Goal: Information Seeking & Learning: Learn about a topic

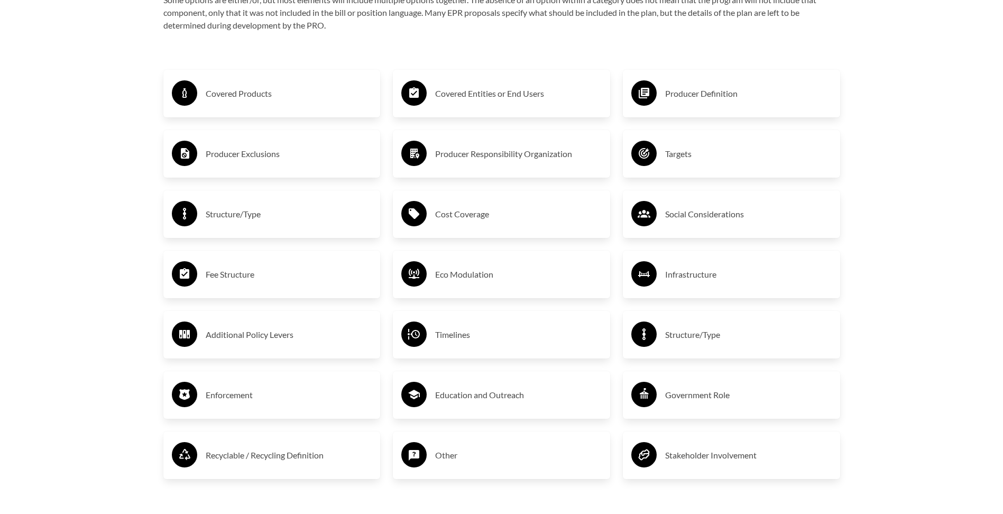
scroll to position [1851, 0]
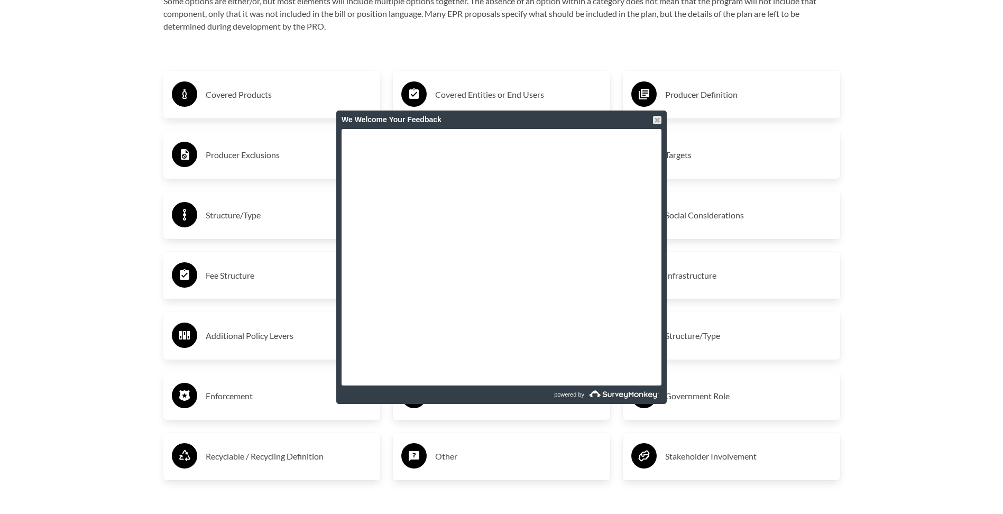
click at [656, 120] on div at bounding box center [657, 120] width 8 height 8
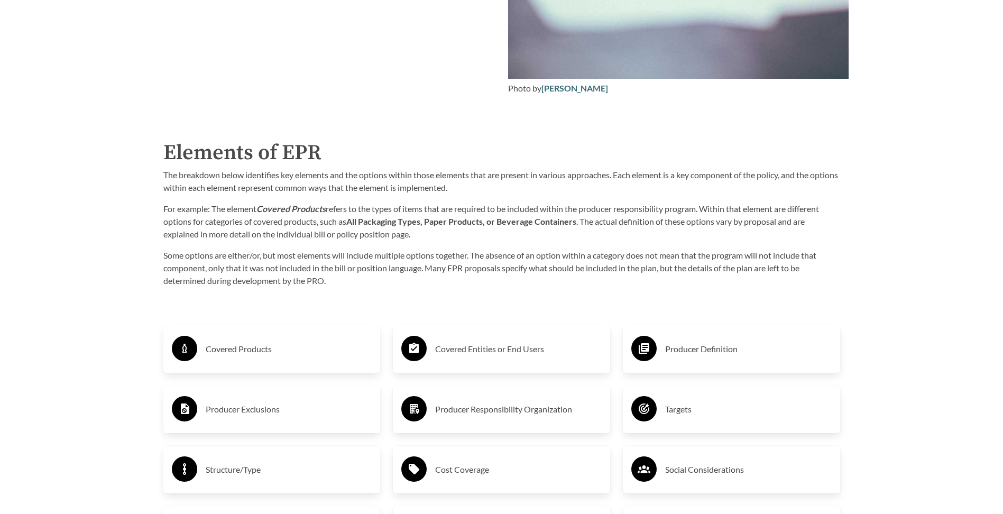
scroll to position [1586, 0]
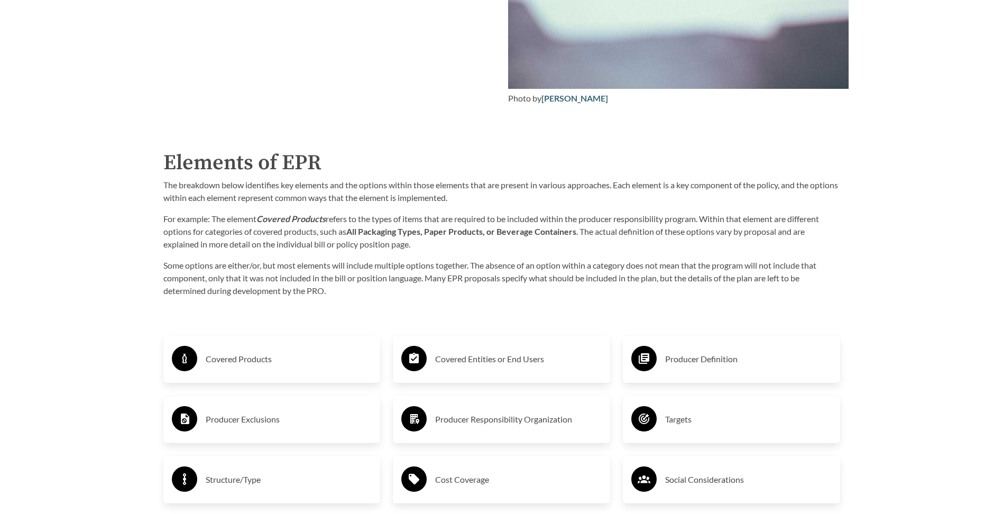
click at [251, 363] on h3 "Covered Products" at bounding box center [289, 359] width 167 height 17
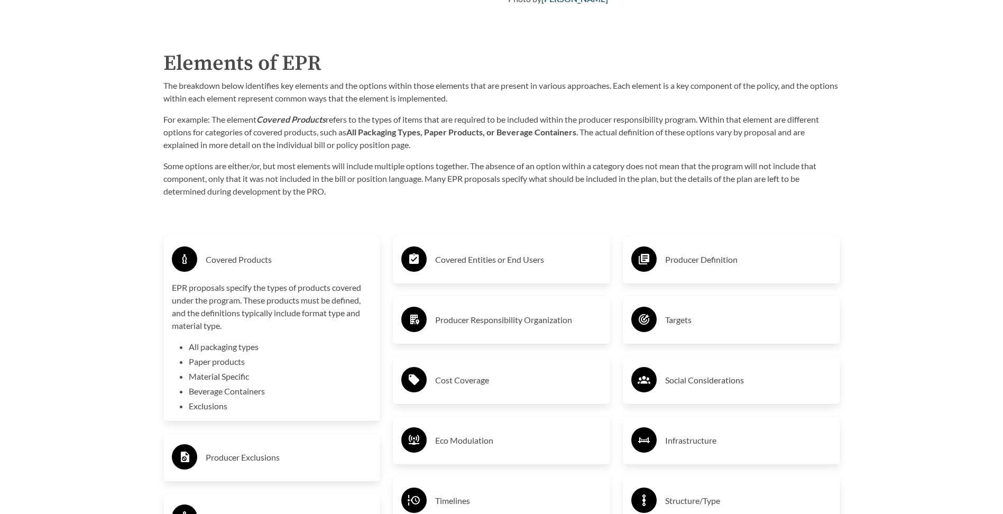
scroll to position [1692, 0]
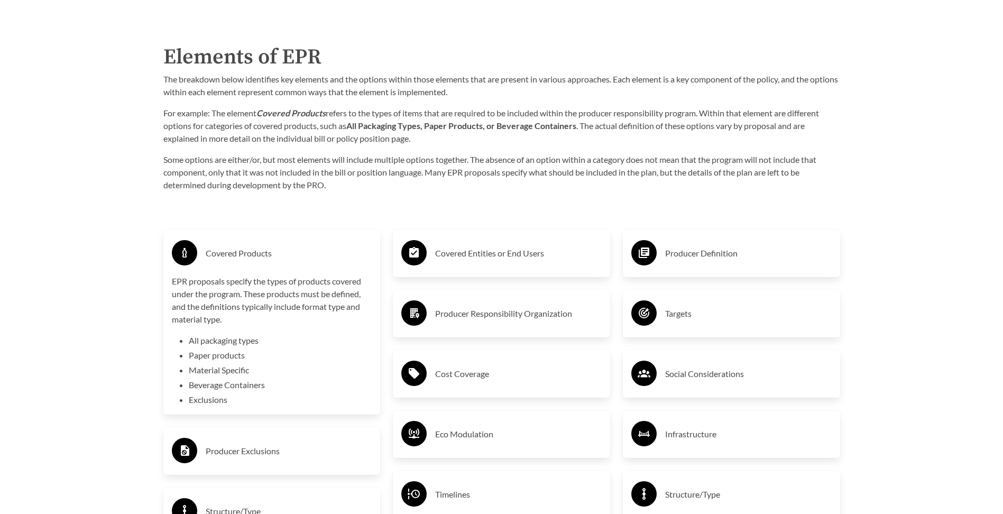
click at [492, 256] on h3 "Covered Entities or End Users" at bounding box center [518, 253] width 167 height 17
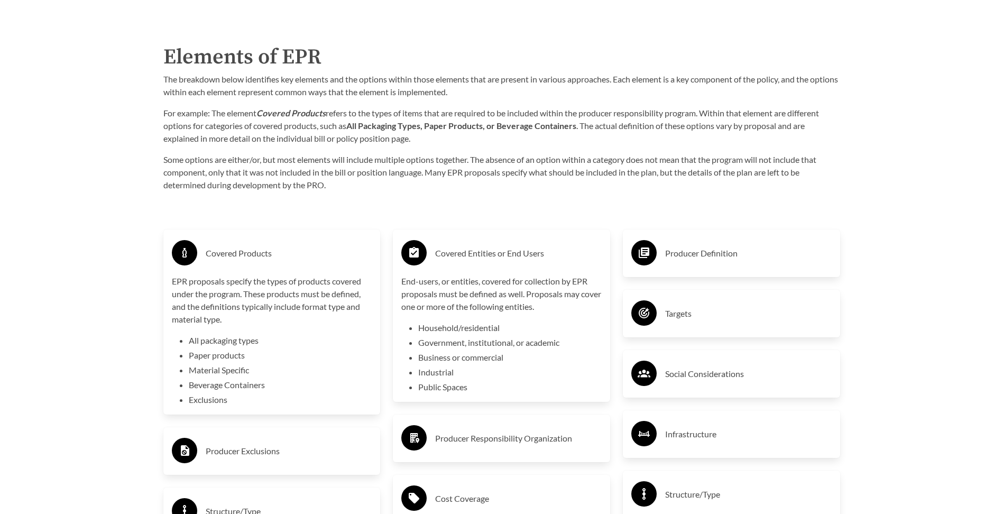
click at [492, 256] on h3 "Covered Entities or End Users" at bounding box center [518, 253] width 167 height 17
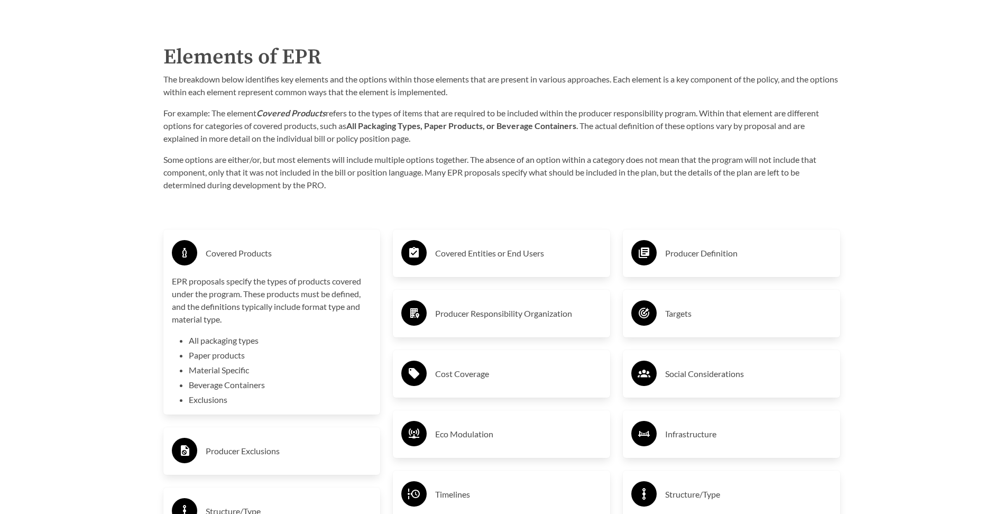
click at [328, 254] on h3 "Covered Products" at bounding box center [289, 253] width 167 height 17
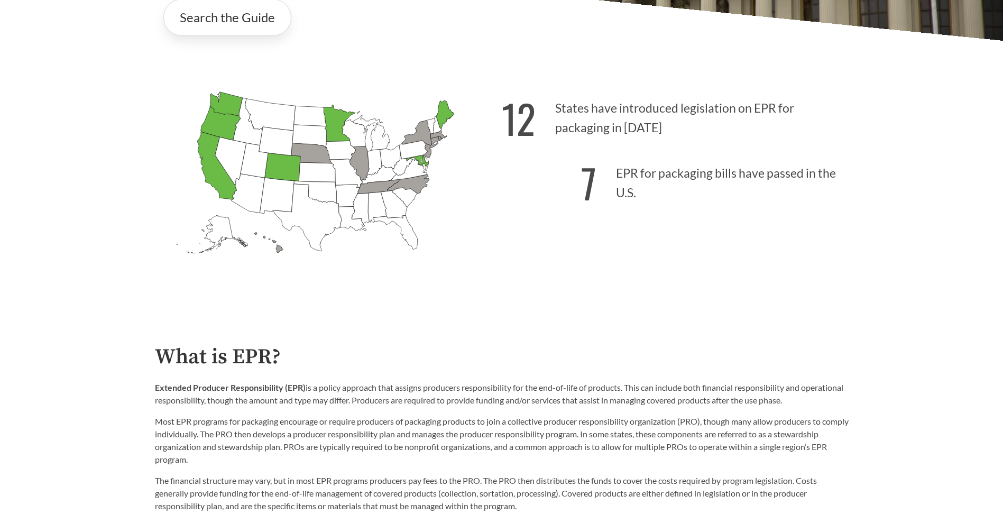
scroll to position [264, 0]
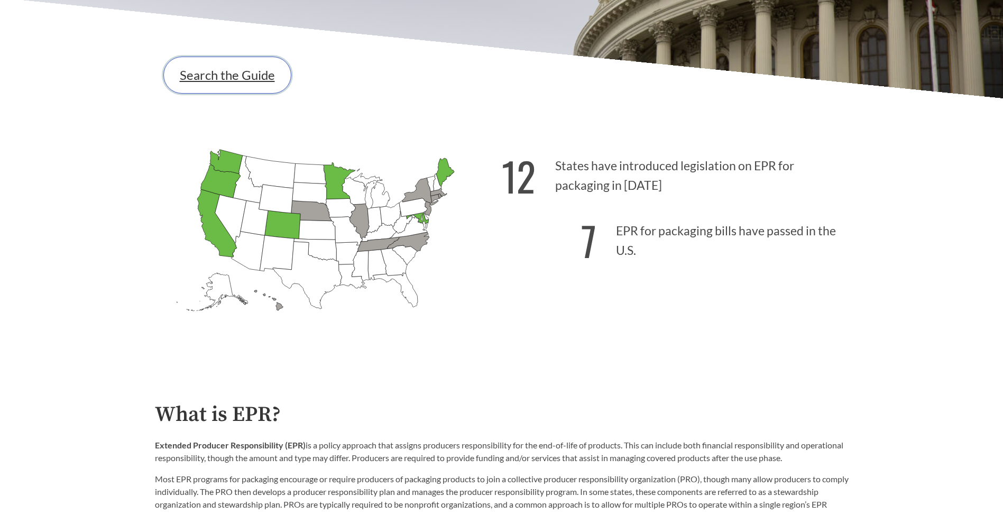
click at [231, 75] on link "Search the Guide" at bounding box center [227, 75] width 128 height 37
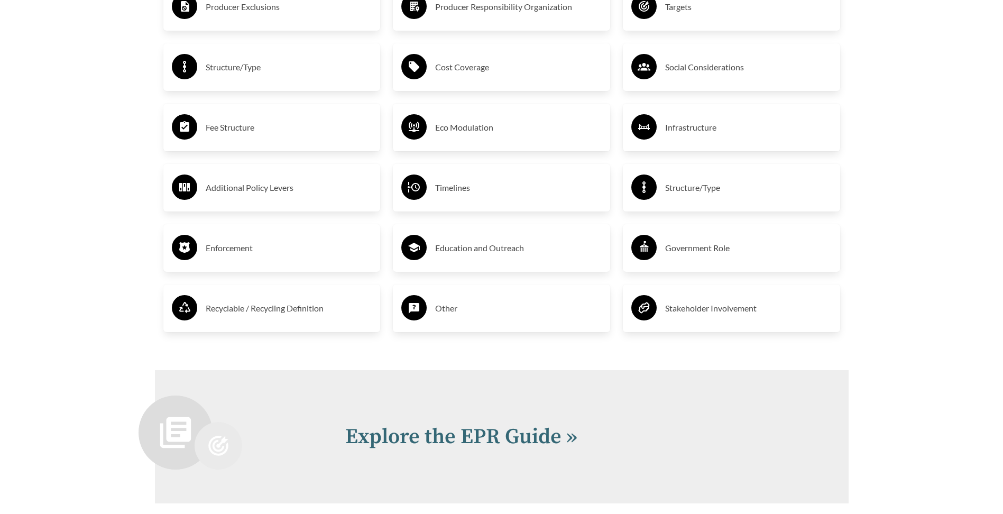
scroll to position [2009, 0]
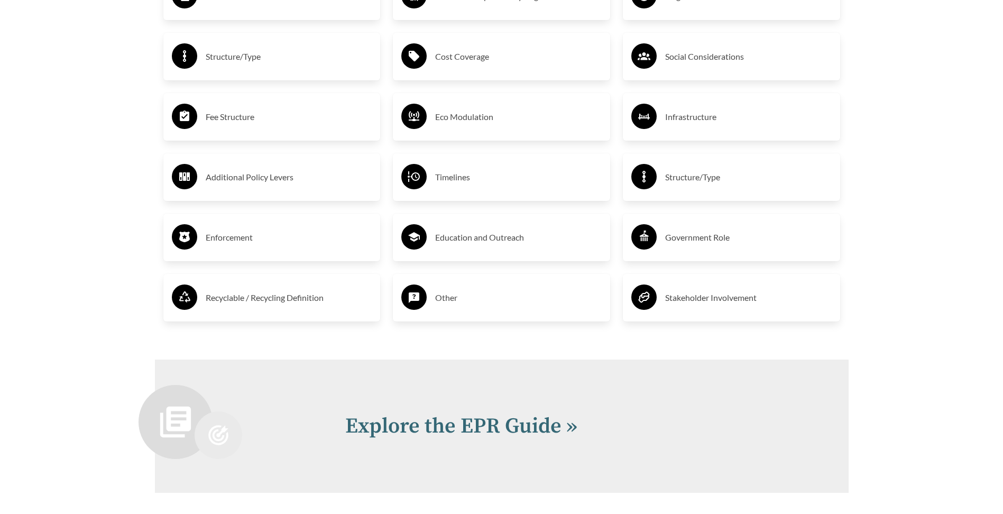
click at [314, 242] on h3 "Enforcement" at bounding box center [289, 237] width 167 height 17
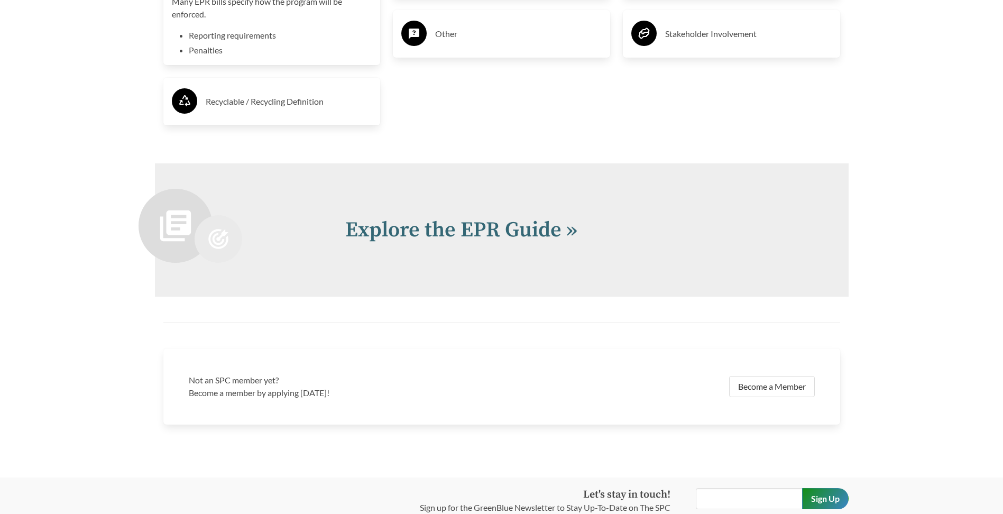
scroll to position [2274, 0]
click at [452, 243] on link "Explore the EPR Guide »" at bounding box center [461, 229] width 232 height 26
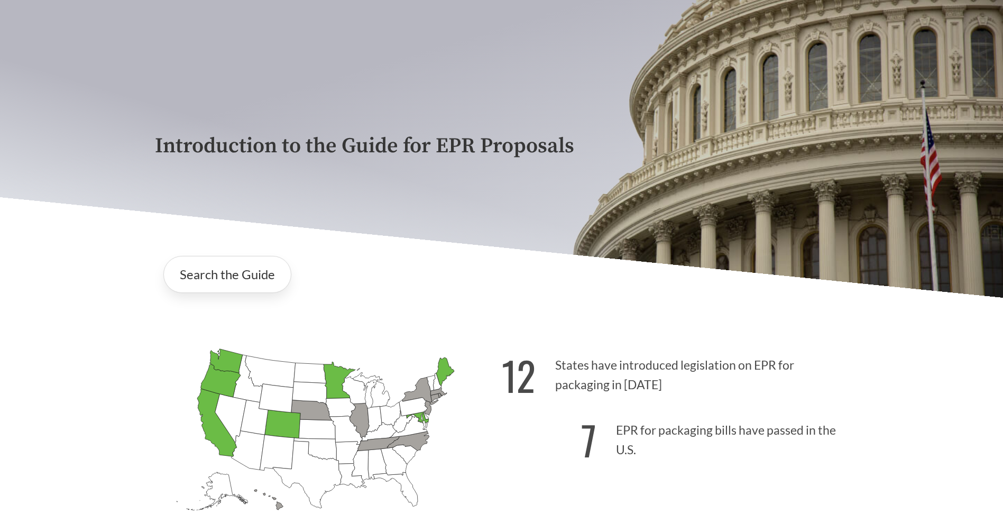
scroll to position [53, 0]
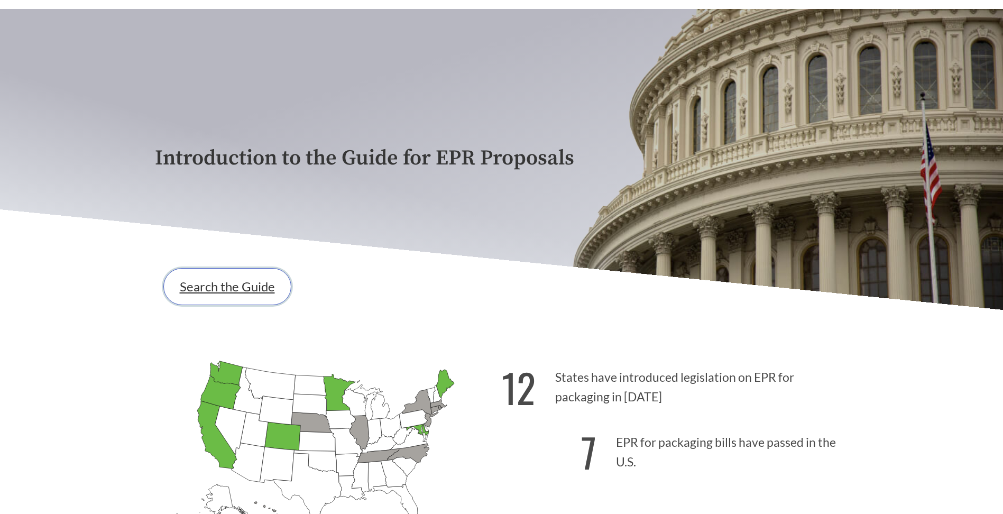
click at [269, 287] on link "Search the Guide" at bounding box center [227, 286] width 128 height 37
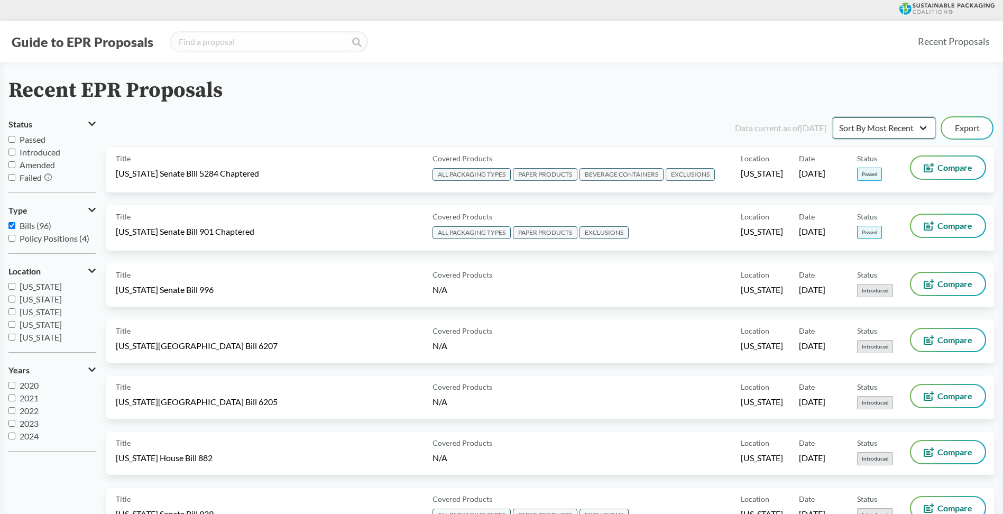
click at [892, 118] on select "Sort By Most Recent Sort By Status" at bounding box center [884, 127] width 103 height 21
click at [835, 87] on div "Recent EPR Proposals" at bounding box center [501, 91] width 986 height 24
click at [15, 139] on input "Passed" at bounding box center [11, 139] width 7 height 7
checkbox input "true"
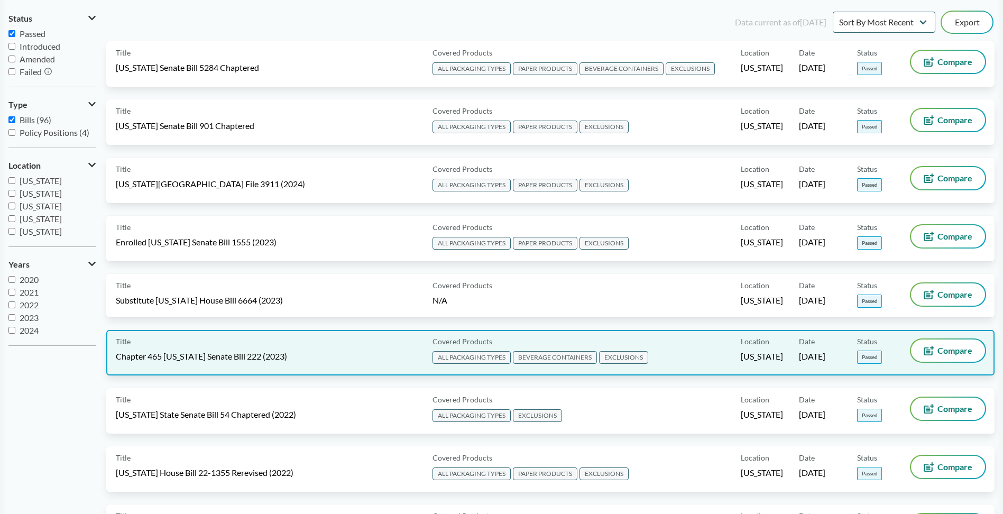
scroll to position [159, 0]
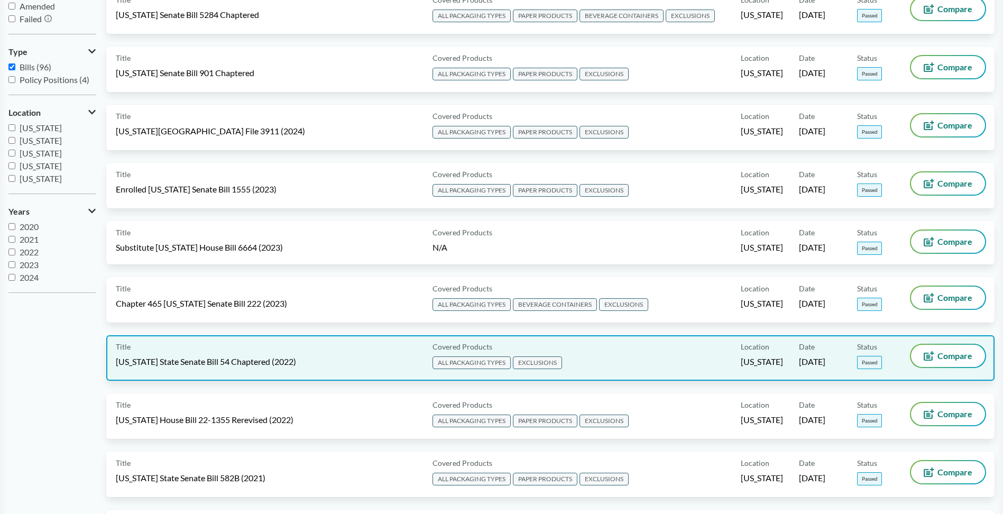
click at [553, 362] on span "EXCLUSIONS" at bounding box center [537, 362] width 49 height 13
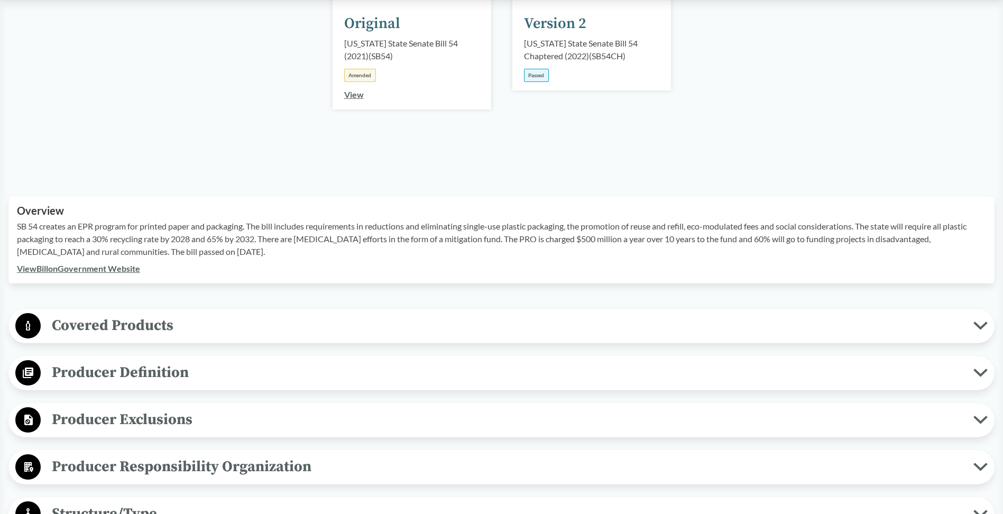
scroll to position [212, 0]
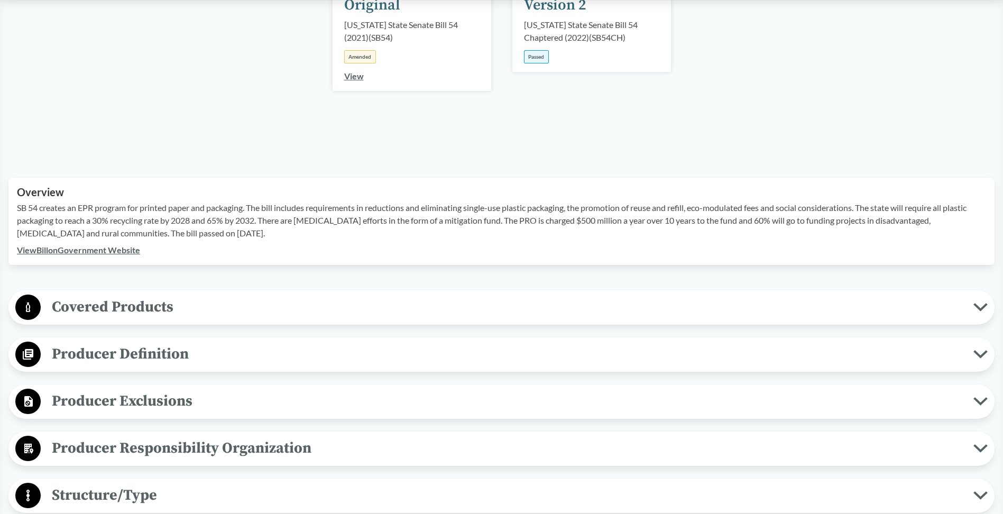
click at [528, 297] on span "Covered Products" at bounding box center [507, 307] width 933 height 24
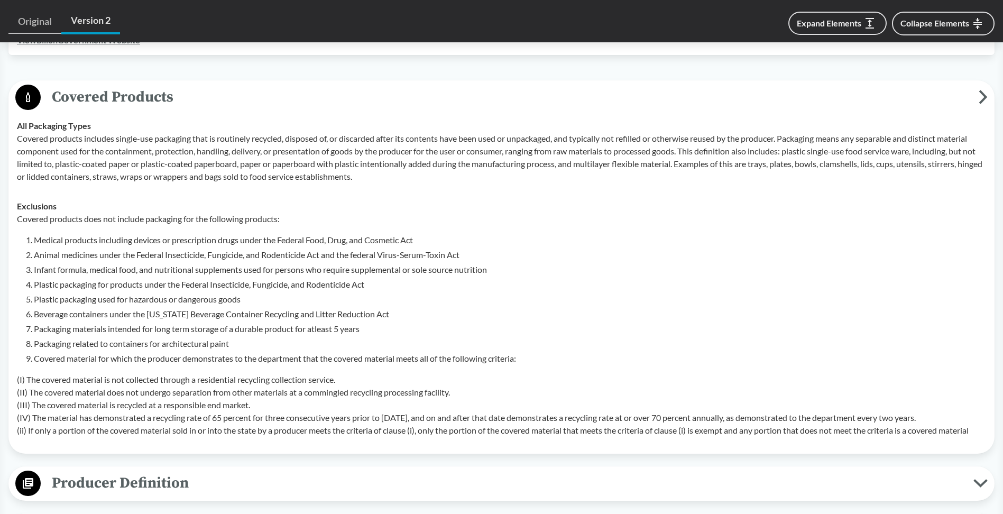
scroll to position [476, 0]
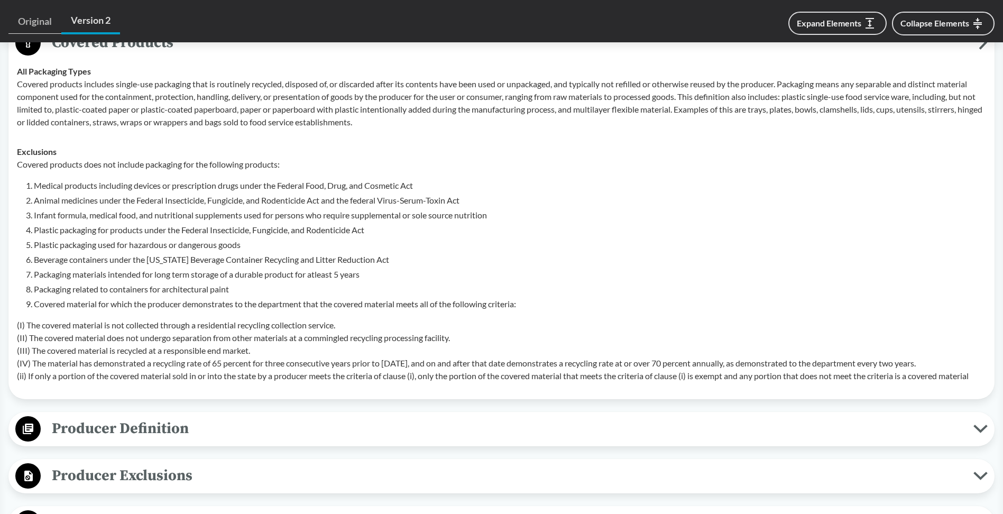
click at [290, 272] on li "Packaging materials intended for long term storage of a durable product for atl…" at bounding box center [510, 274] width 952 height 13
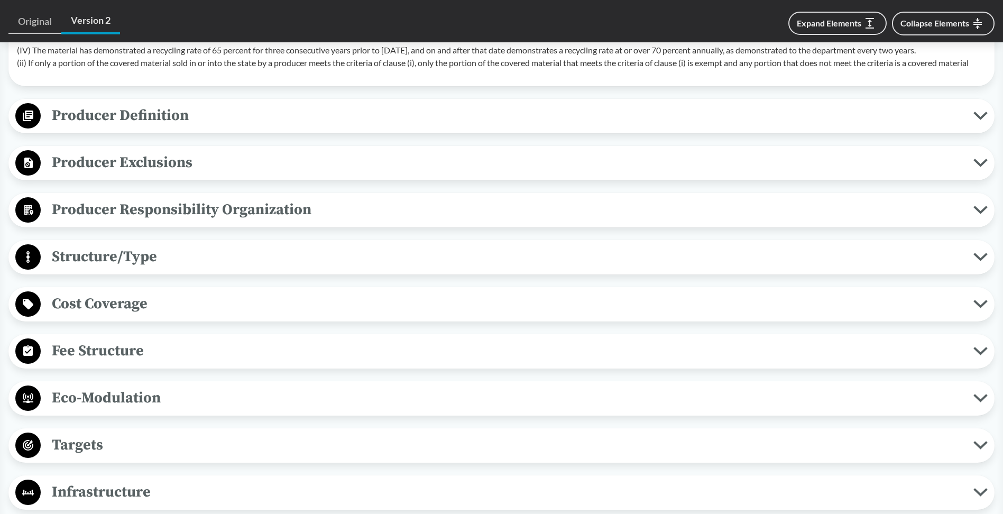
scroll to position [793, 0]
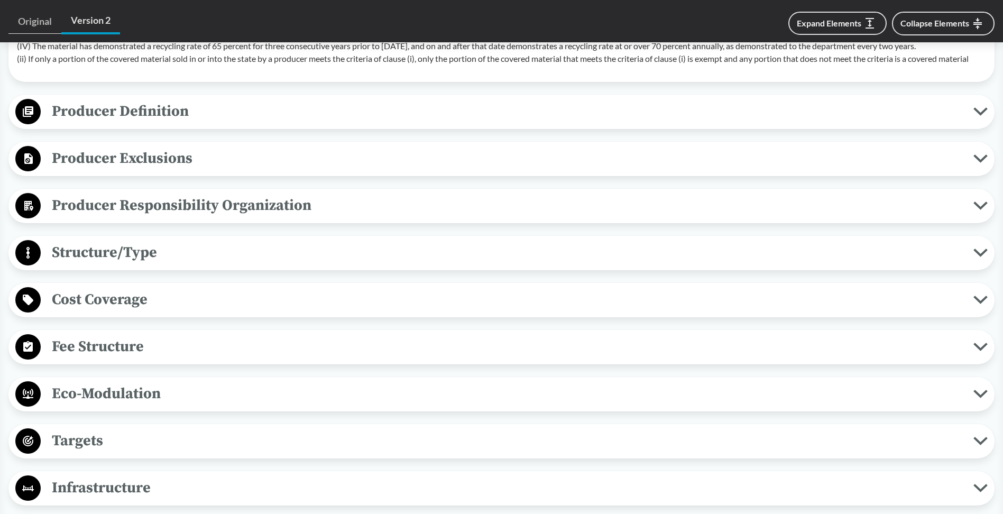
click at [289, 299] on span "Cost Coverage" at bounding box center [507, 300] width 933 height 24
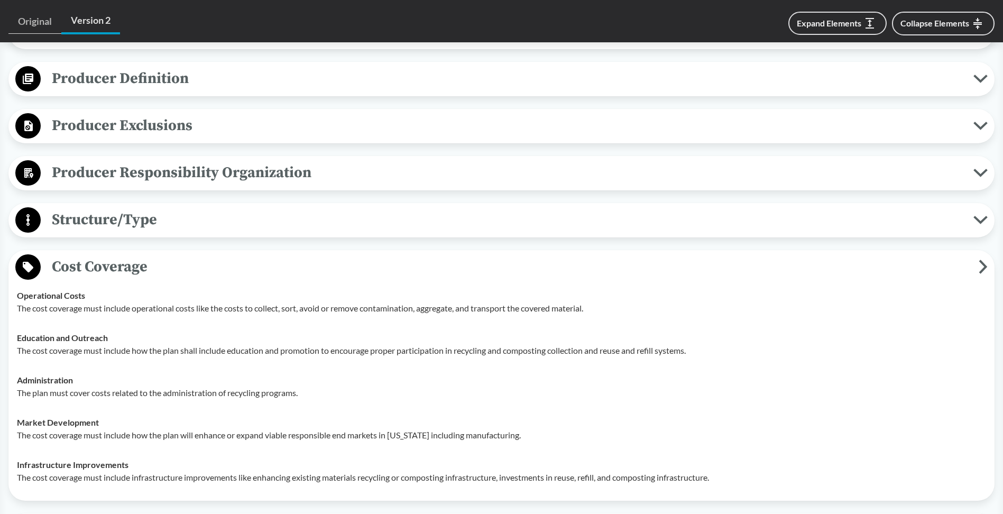
scroll to position [1005, 0]
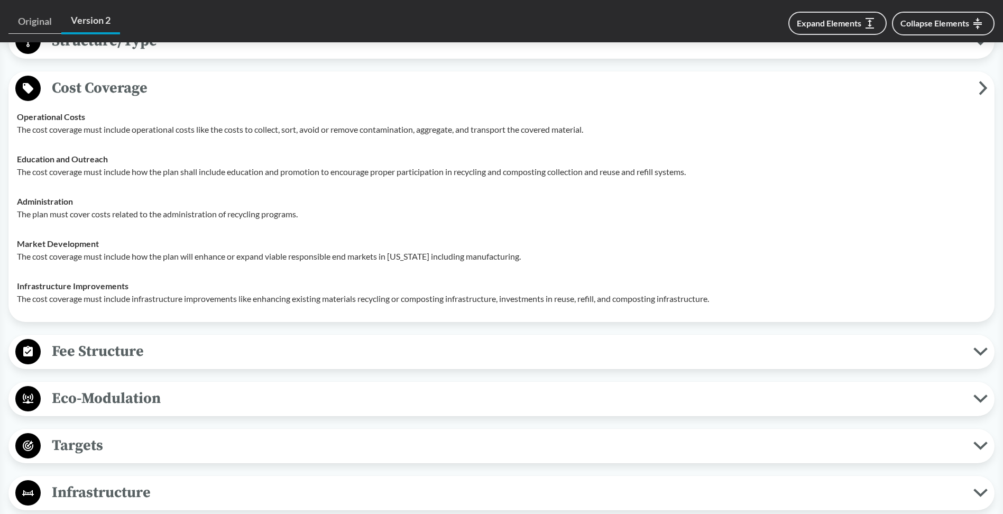
click at [278, 356] on span "Fee Structure" at bounding box center [507, 351] width 933 height 24
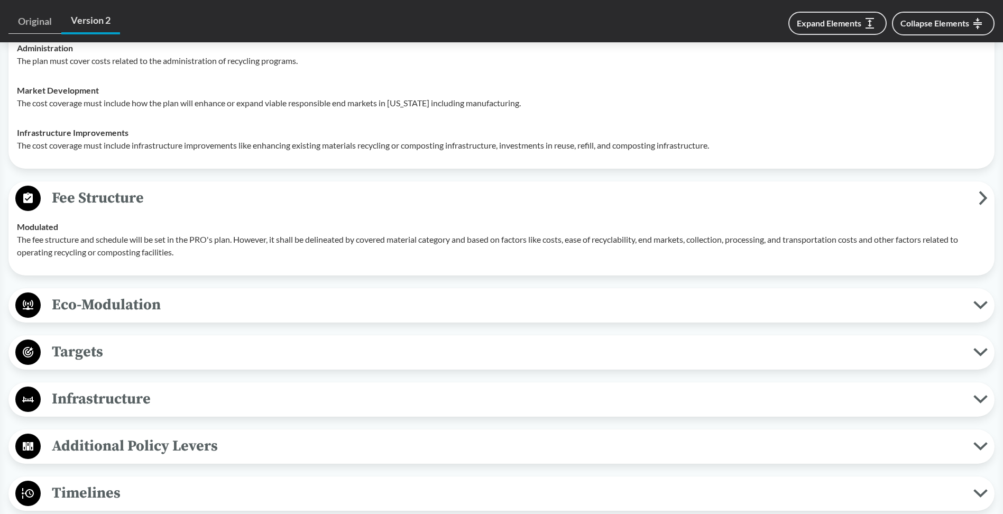
scroll to position [1163, 0]
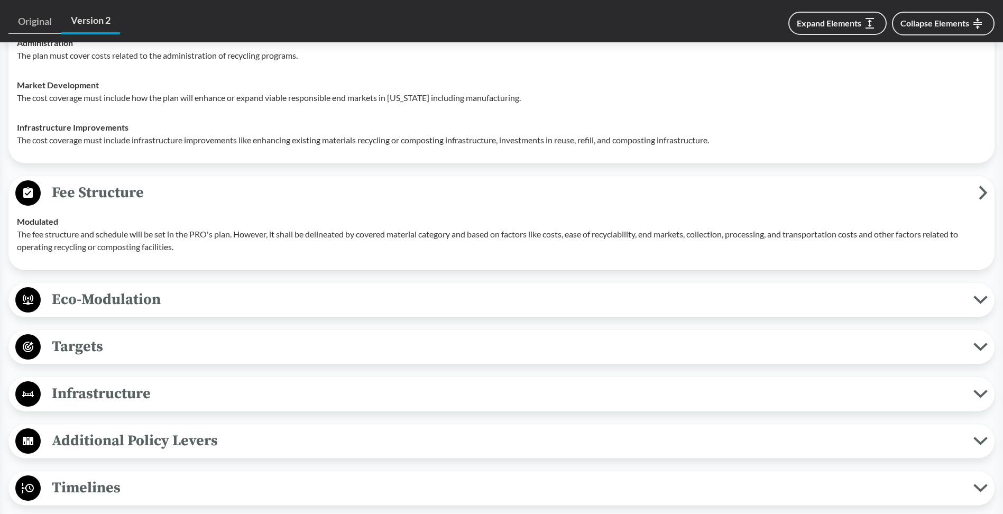
click at [300, 297] on span "Eco-Modulation" at bounding box center [507, 300] width 933 height 24
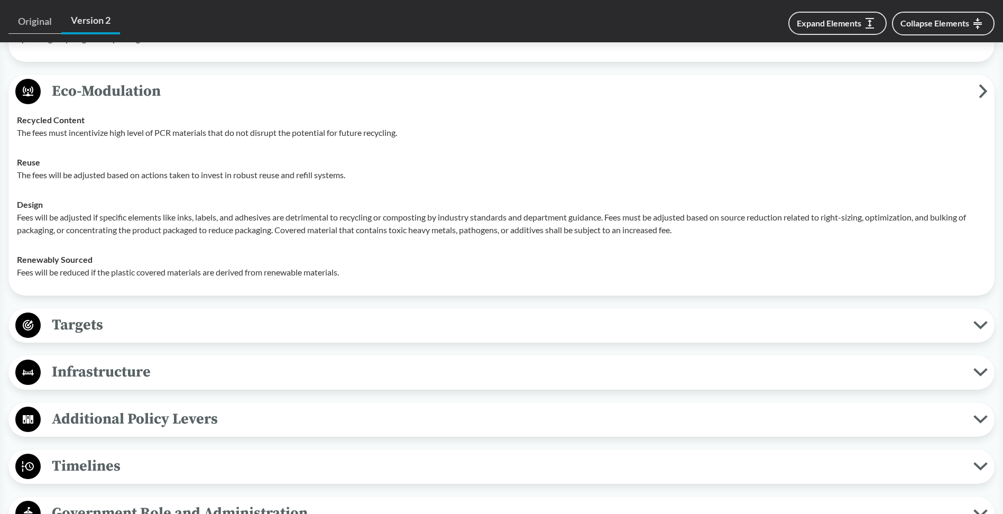
scroll to position [1428, 0]
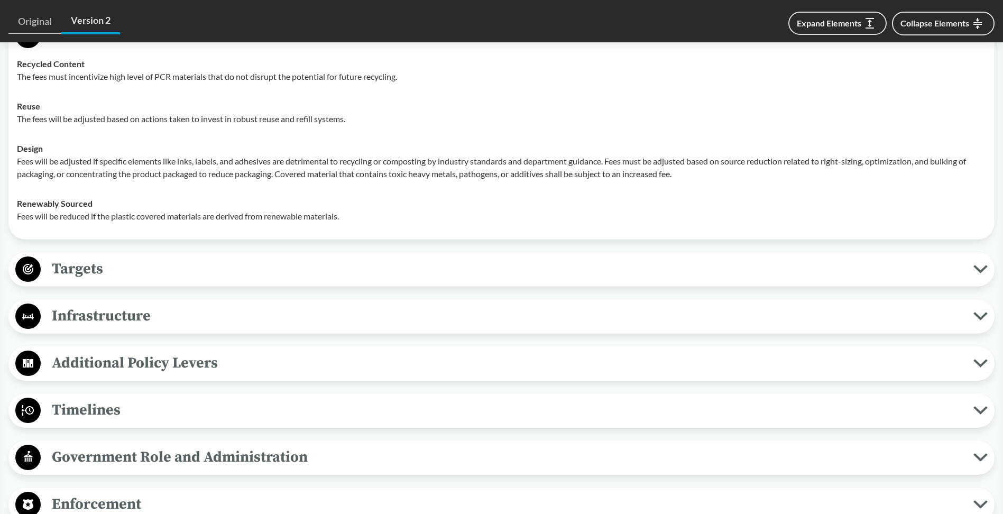
click at [300, 278] on span "Targets" at bounding box center [507, 269] width 933 height 24
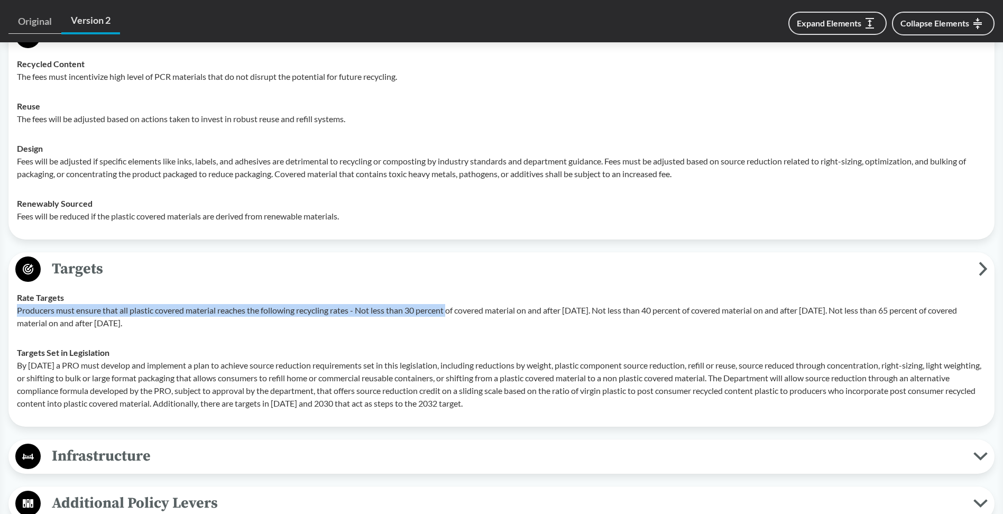
drag, startPoint x: 17, startPoint y: 308, endPoint x: 454, endPoint y: 309, distance: 436.8
click at [454, 309] on p "Producers must ensure that all plastic covered material reaches the following r…" at bounding box center [501, 316] width 969 height 25
drag, startPoint x: 454, startPoint y: 309, endPoint x: 440, endPoint y: 310, distance: 13.8
click at [440, 310] on p "Producers must ensure that all plastic covered material reaches the following r…" at bounding box center [501, 316] width 969 height 25
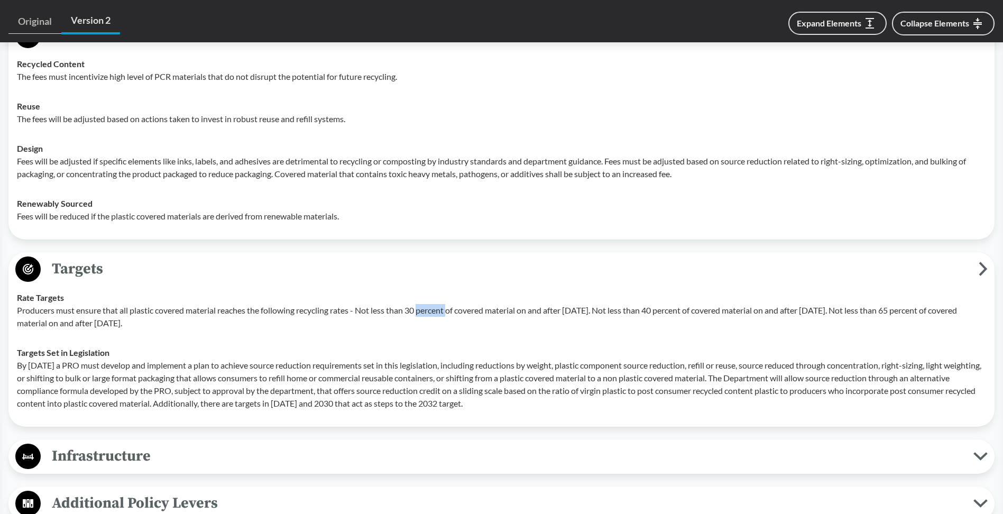
click at [440, 310] on p "Producers must ensure that all plastic covered material reaches the following r…" at bounding box center [501, 316] width 969 height 25
drag, startPoint x: 233, startPoint y: 324, endPoint x: 17, endPoint y: 315, distance: 216.5
click at [17, 315] on p "Producers must ensure that all plastic covered material reaches the following r…" at bounding box center [501, 316] width 969 height 25
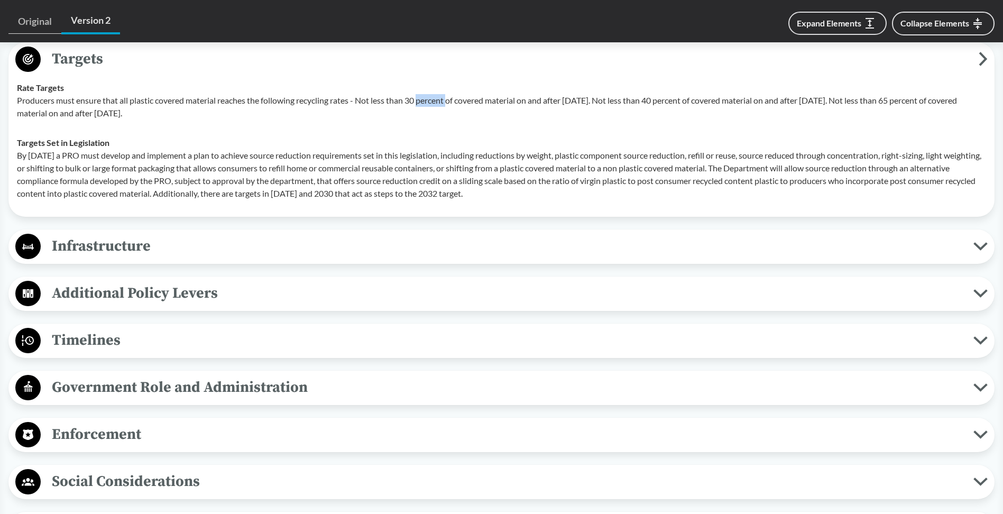
scroll to position [1639, 0]
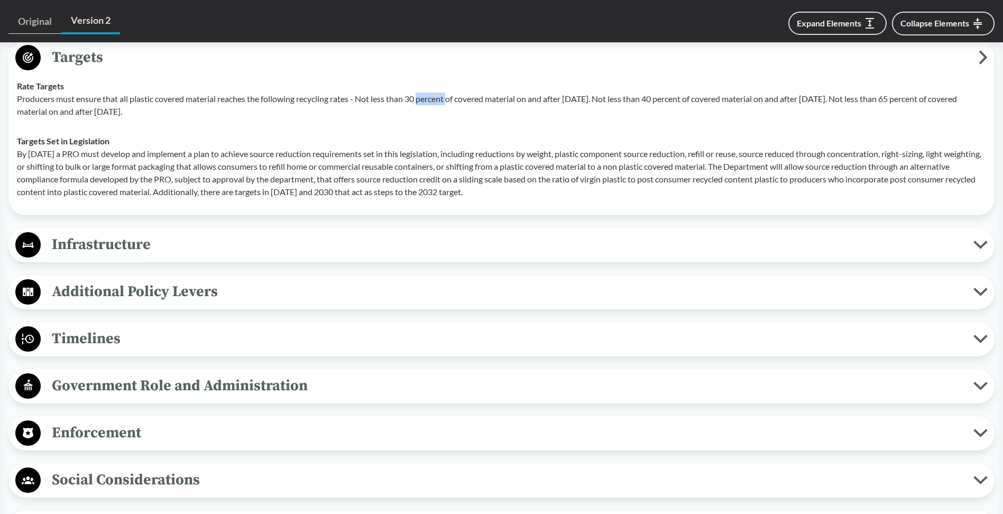
click at [133, 249] on span "Infrastructure" at bounding box center [507, 245] width 933 height 24
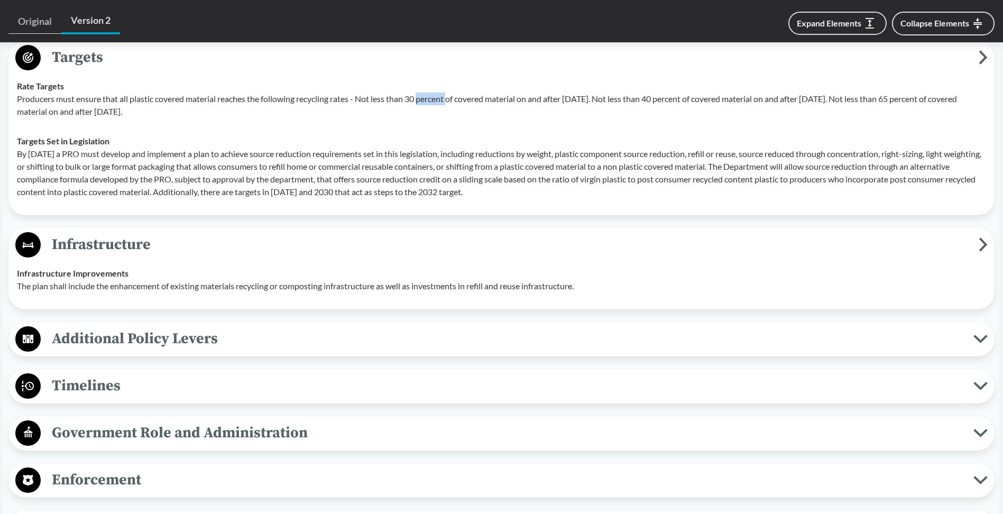
scroll to position [1745, 0]
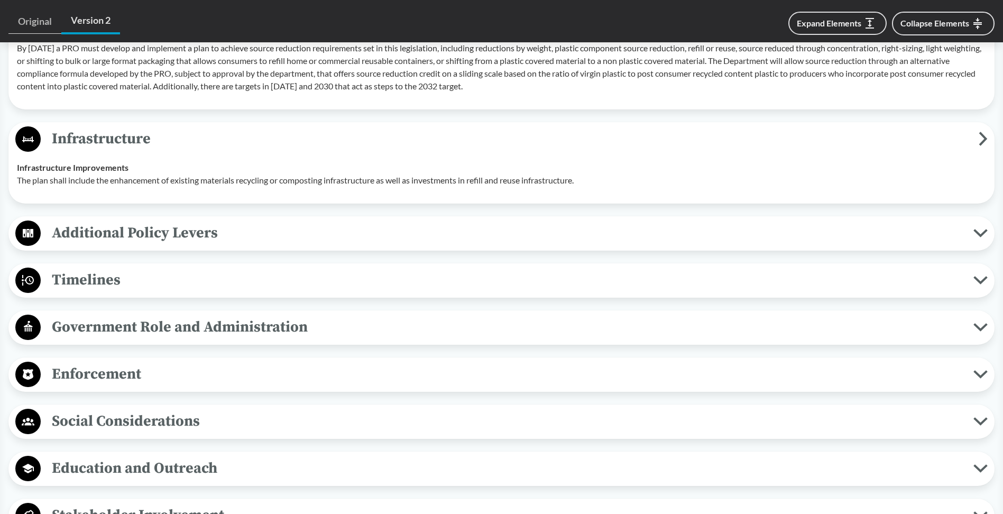
click at [139, 288] on span "Timelines" at bounding box center [507, 280] width 933 height 24
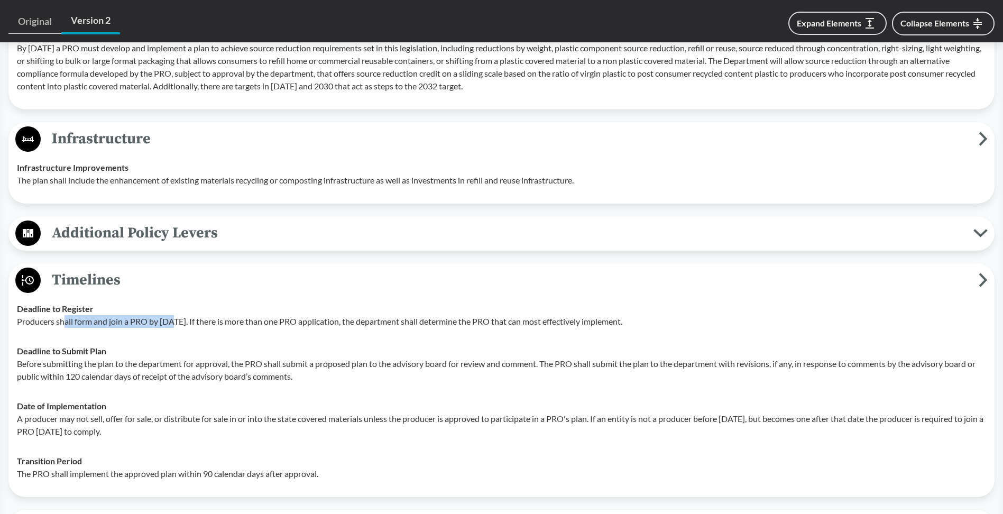
drag, startPoint x: 135, startPoint y: 323, endPoint x: 173, endPoint y: 323, distance: 37.5
click at [173, 323] on p "Producers shall form and join a PRO by [DATE]. If there is more than one PRO ap…" at bounding box center [501, 321] width 969 height 13
drag, startPoint x: 173, startPoint y: 323, endPoint x: 250, endPoint y: 322, distance: 76.7
click at [250, 322] on p "Producers shall form and join a PRO by [DATE]. If there is more than one PRO ap…" at bounding box center [501, 321] width 969 height 13
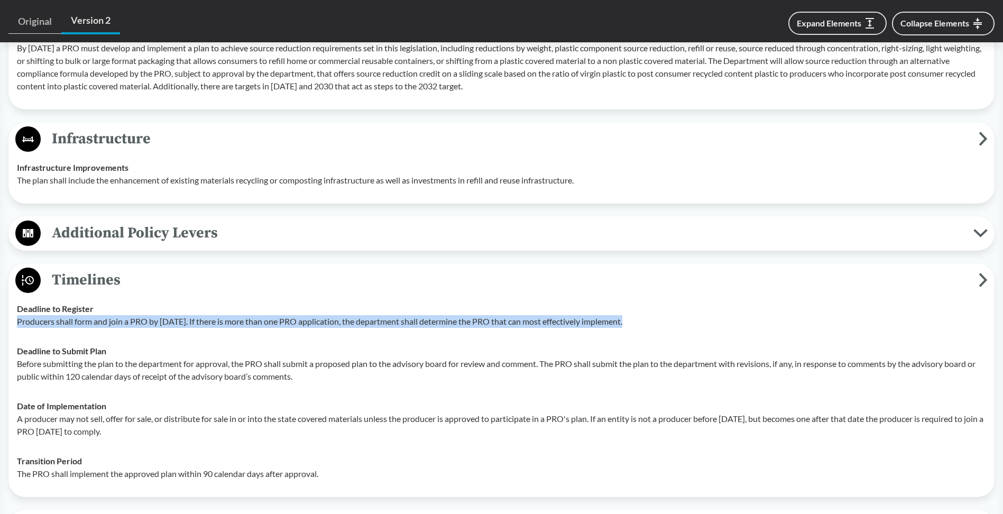
click at [250, 322] on p "Producers shall form and join a PRO by [DATE]. If there is more than one PRO ap…" at bounding box center [501, 321] width 969 height 13
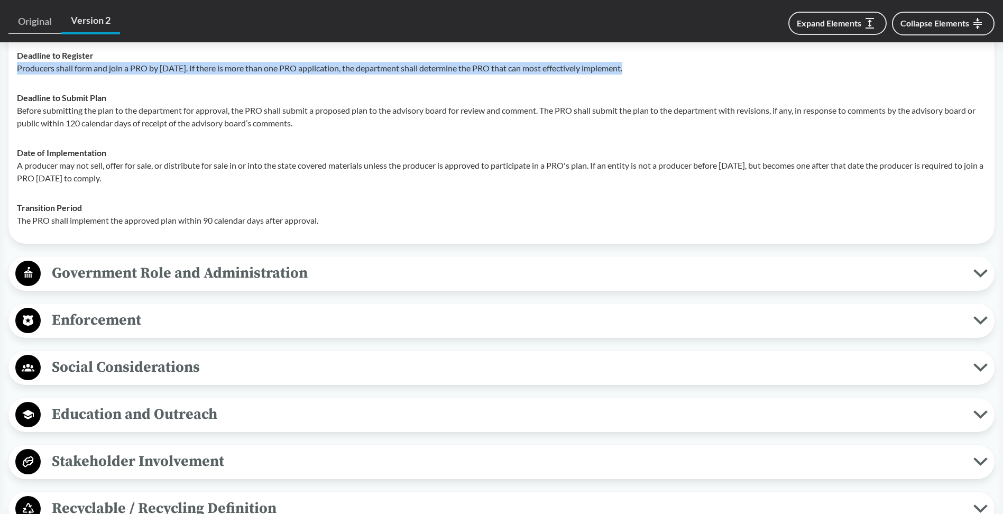
scroll to position [2009, 0]
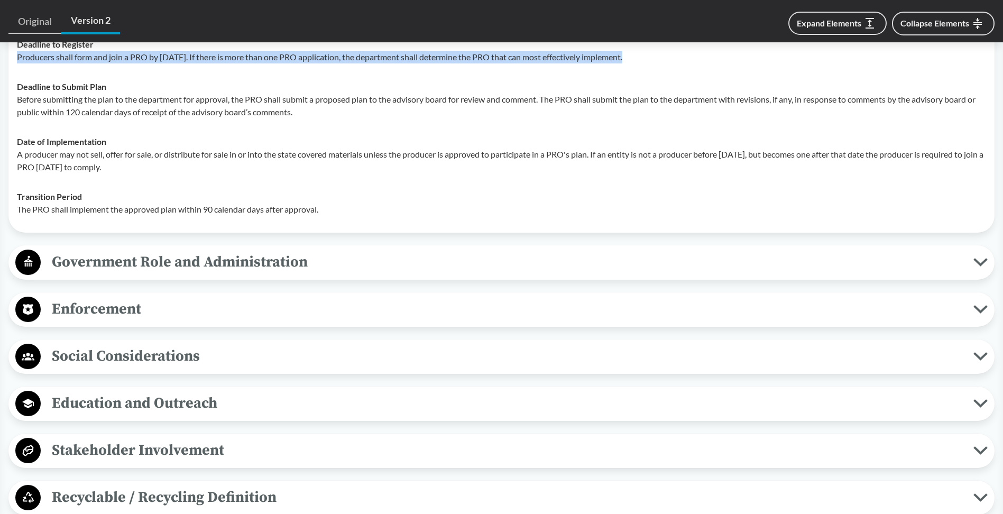
click at [228, 272] on span "Government Role and Administration" at bounding box center [507, 262] width 933 height 24
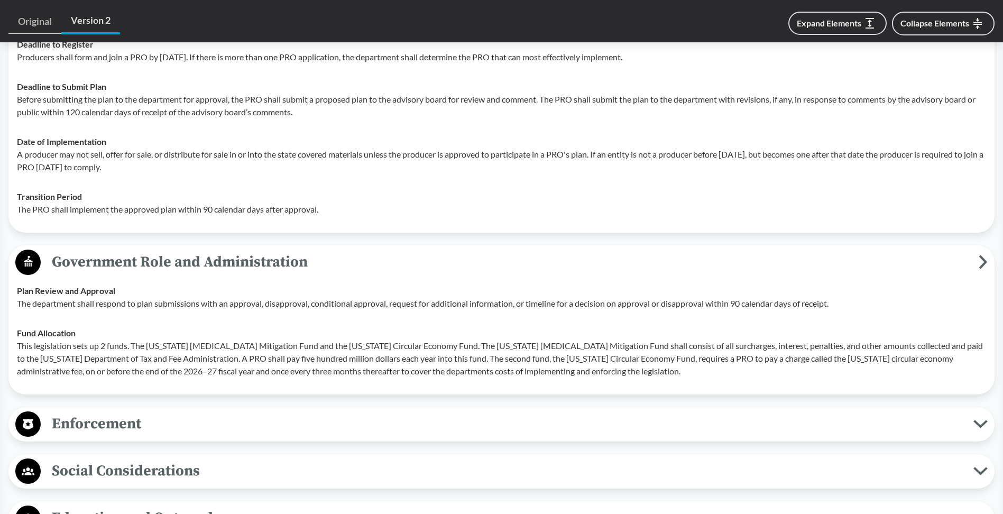
click at [220, 307] on p "The department shall respond to plan submissions with an approval, disapproval,…" at bounding box center [501, 303] width 969 height 13
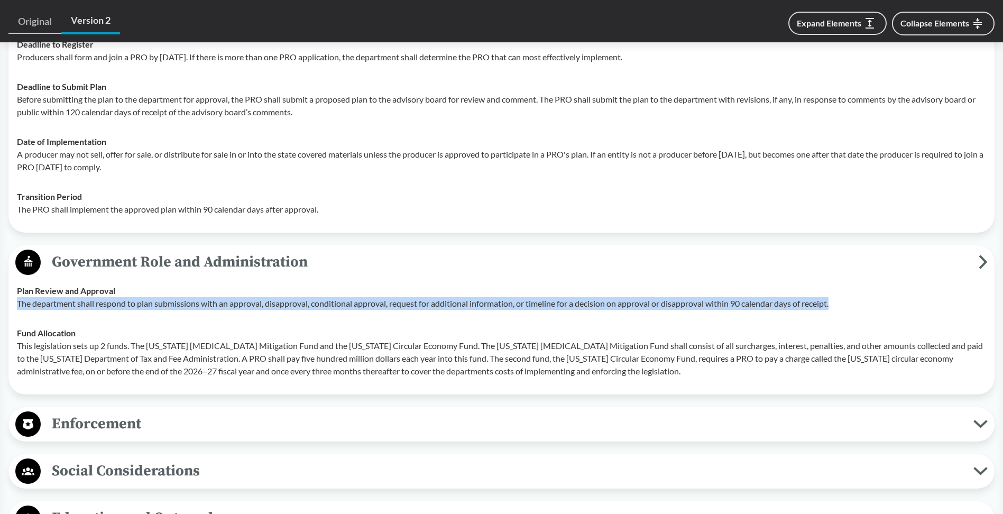
click at [220, 307] on p "The department shall respond to plan submissions with an approval, disapproval,…" at bounding box center [501, 303] width 969 height 13
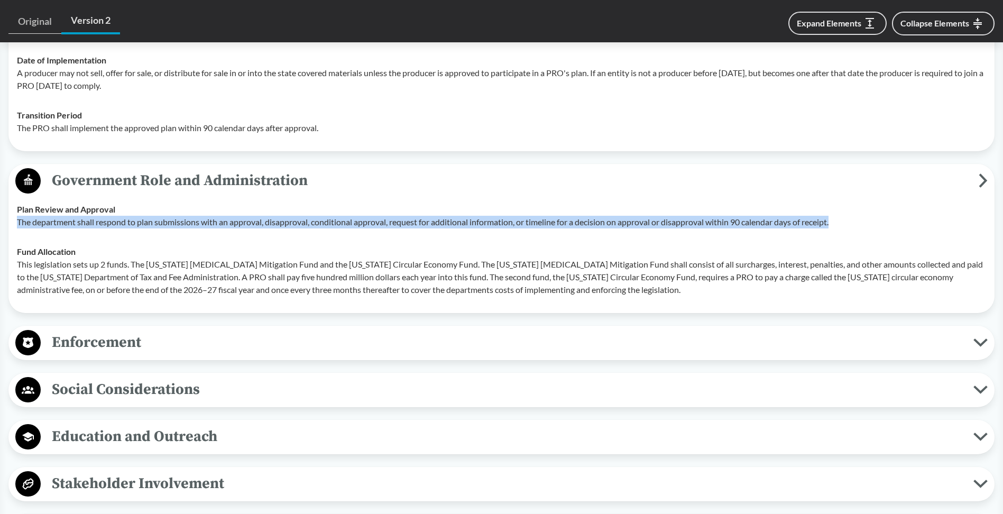
scroll to position [2221, 0]
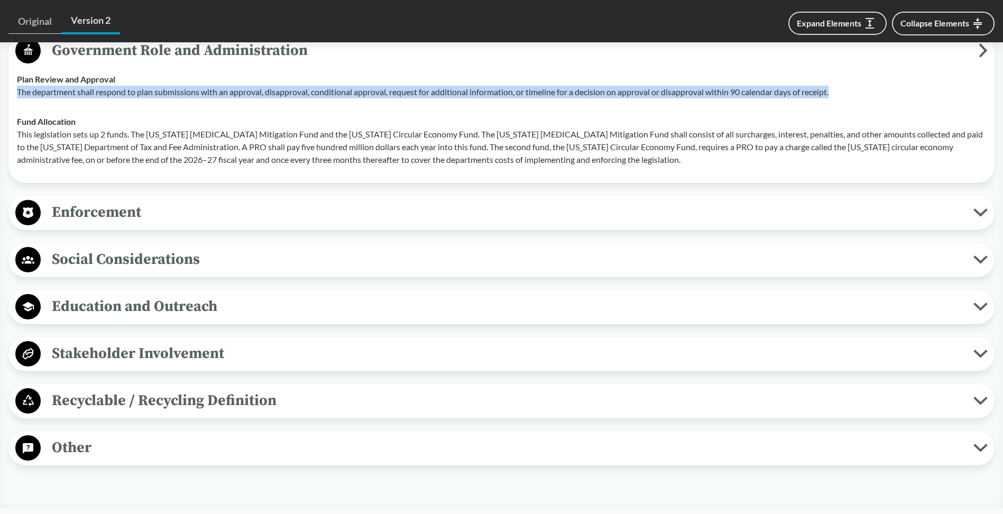
click at [205, 225] on button "Enforcement" at bounding box center [501, 212] width 979 height 27
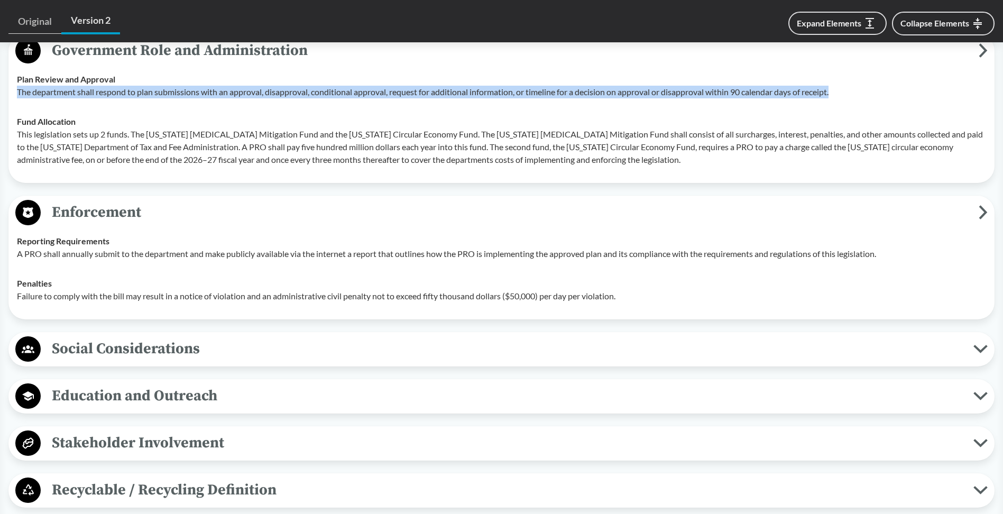
click at [208, 353] on span "Social Considerations" at bounding box center [507, 349] width 933 height 24
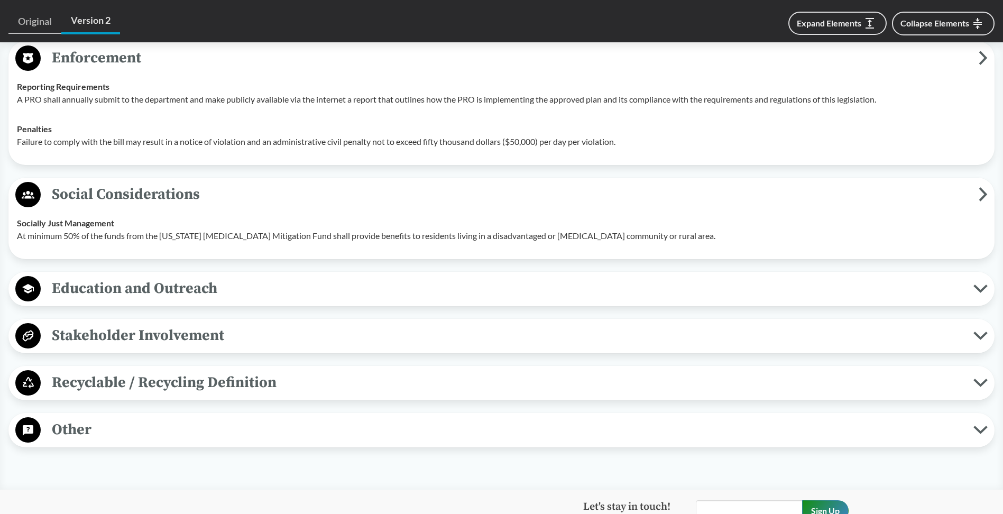
scroll to position [2379, 0]
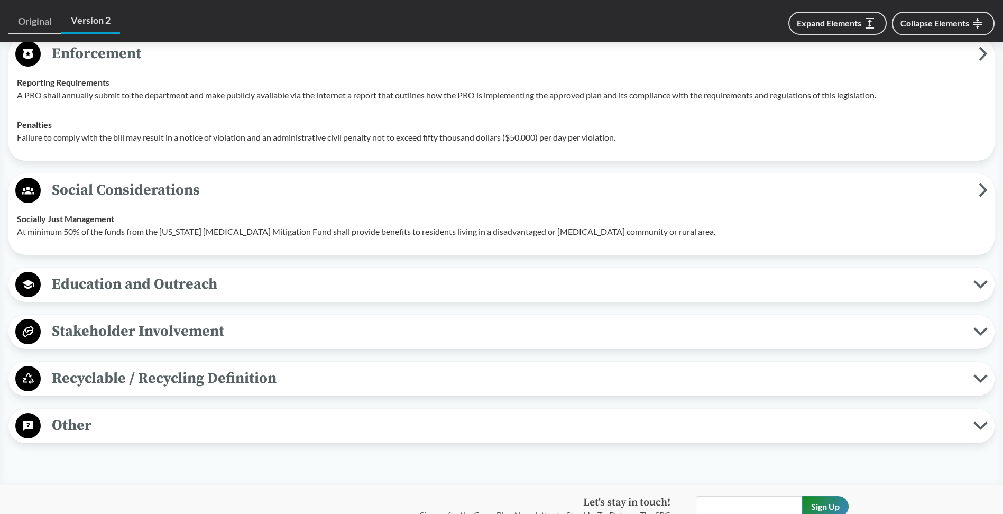
click at [208, 288] on span "Education and Outreach" at bounding box center [507, 284] width 933 height 24
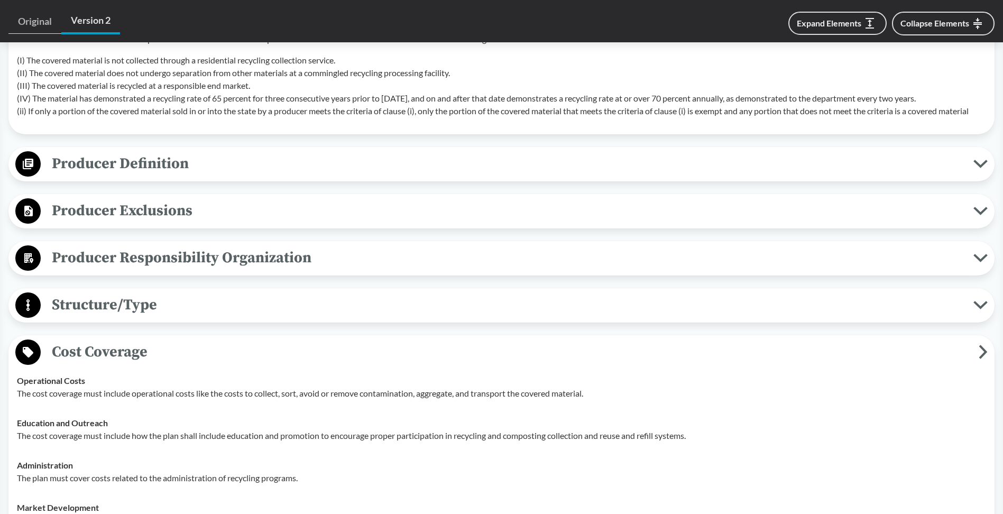
scroll to position [740, 0]
click at [214, 316] on span "Structure/Type" at bounding box center [507, 305] width 933 height 24
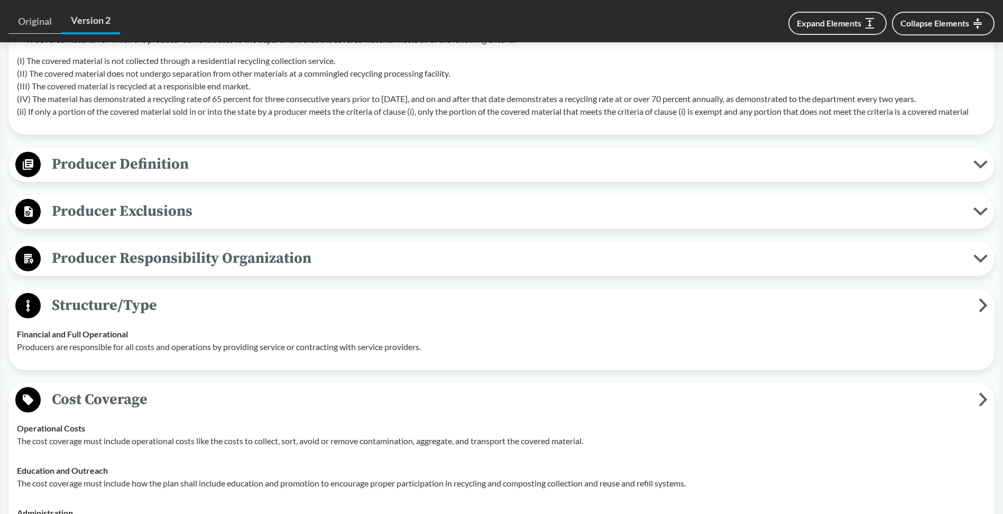
click at [213, 272] on button "Producer Responsibility Organization" at bounding box center [501, 258] width 979 height 27
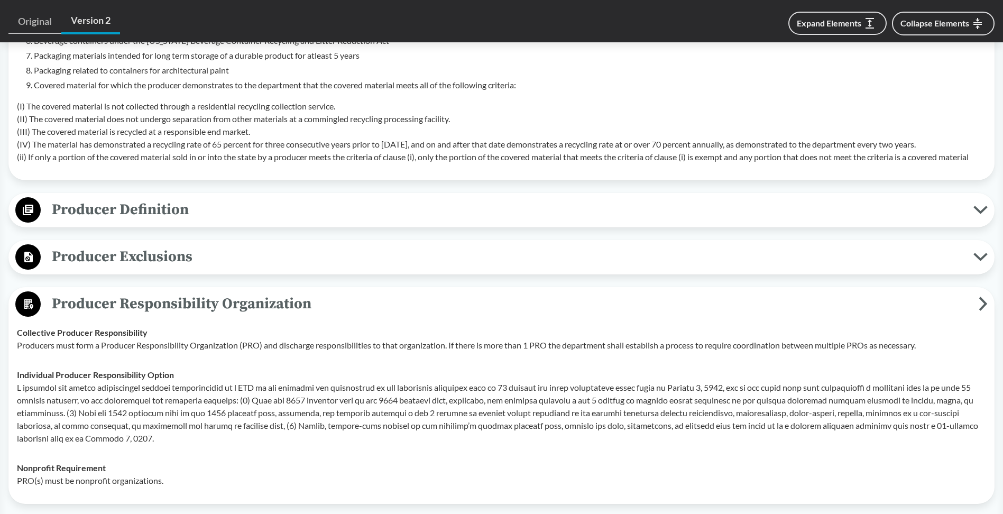
scroll to position [635, 0]
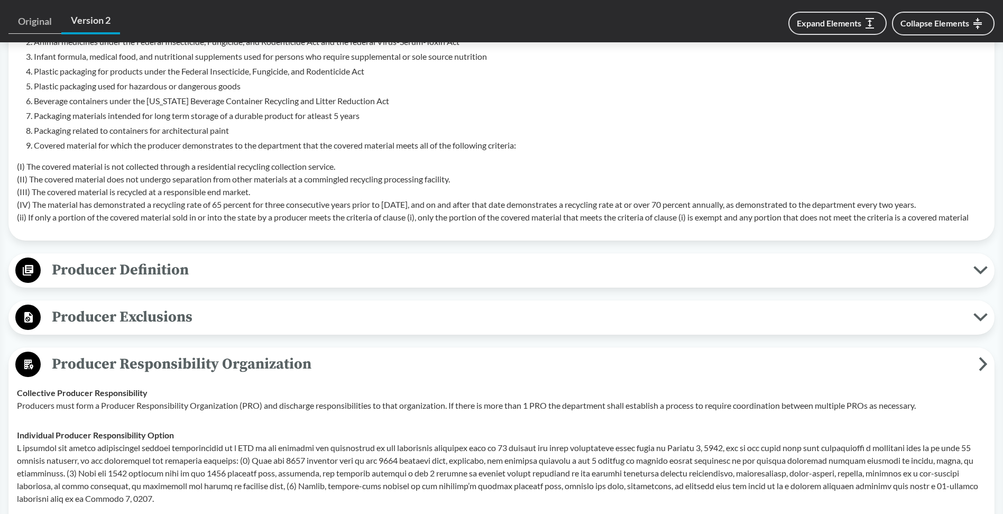
click at [216, 307] on span "Producer Exclusions" at bounding box center [507, 317] width 933 height 24
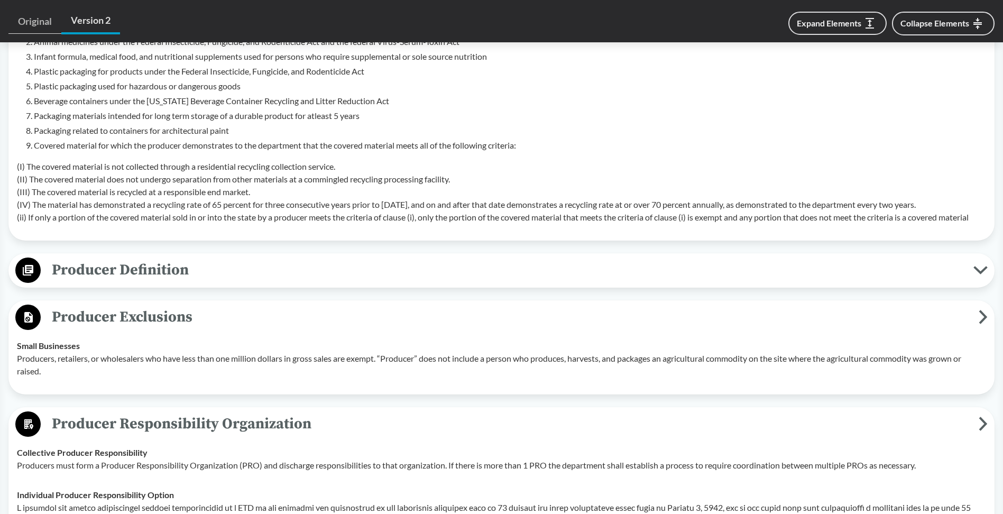
click at [212, 275] on span "Producer Definition" at bounding box center [507, 270] width 933 height 24
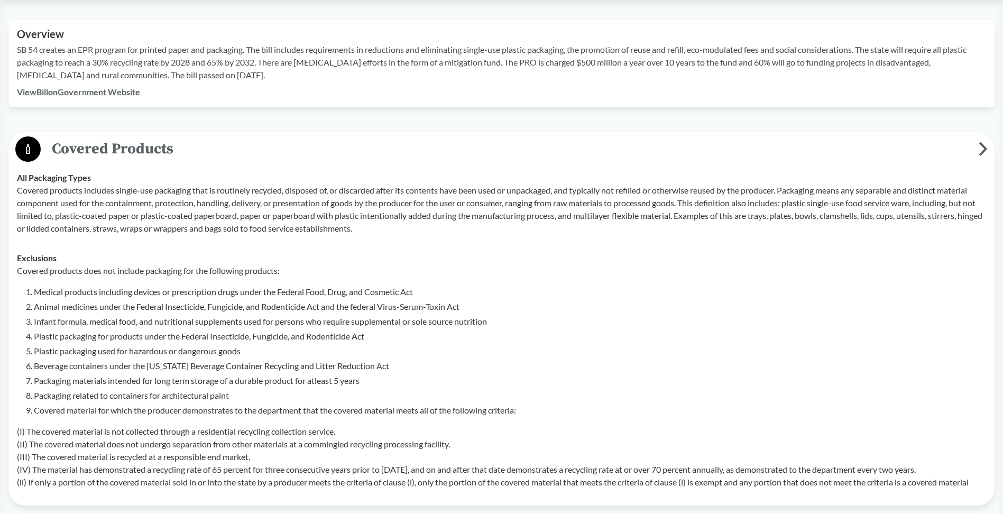
scroll to position [370, 0]
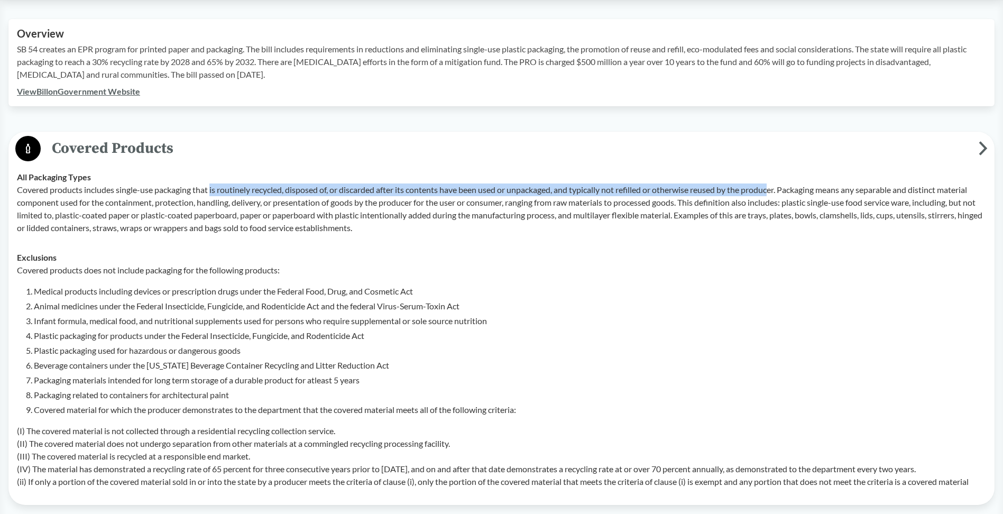
drag, startPoint x: 238, startPoint y: 190, endPoint x: 779, endPoint y: 192, distance: 540.4
click at [779, 192] on p "Covered products includes single-use packaging that is routinely recycled, disp…" at bounding box center [501, 208] width 969 height 51
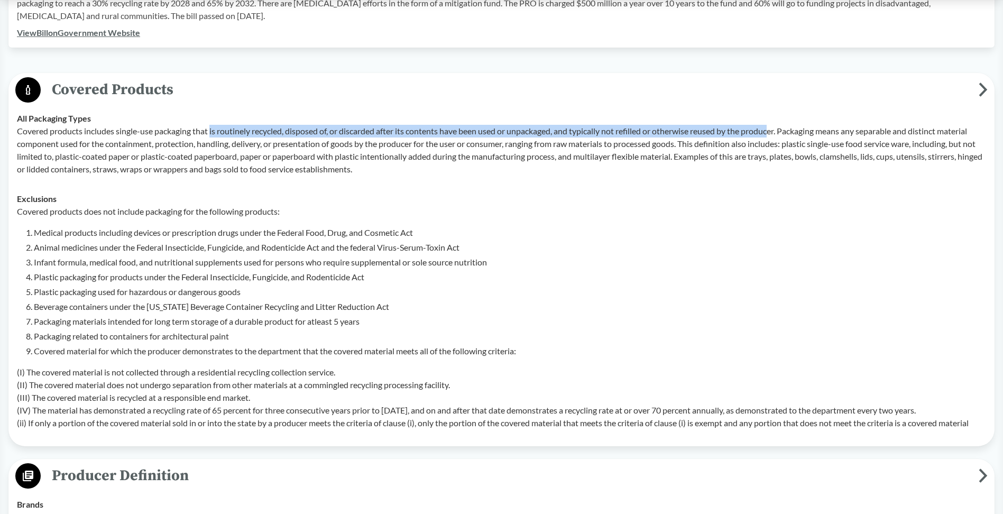
scroll to position [317, 0]
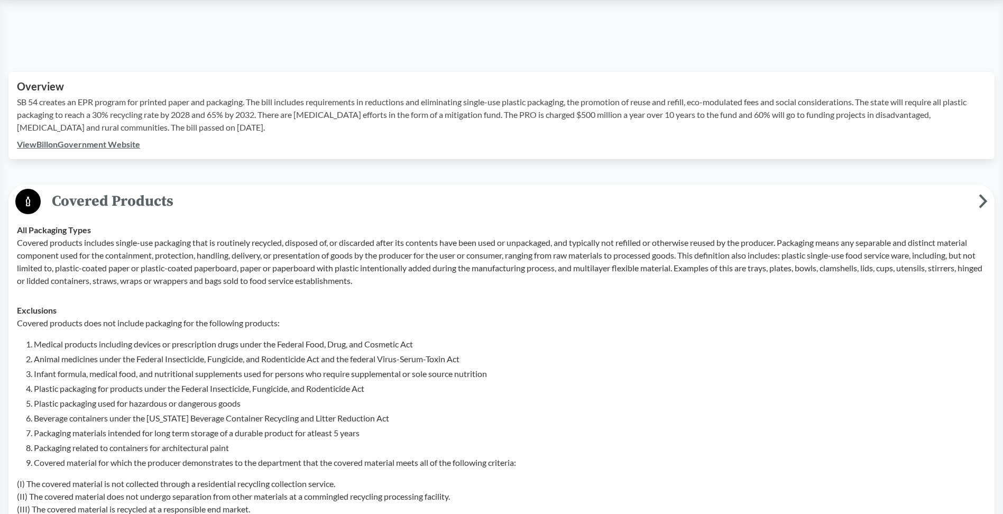
click at [136, 241] on p "Covered products includes single-use packaging that is routinely recycled, disp…" at bounding box center [501, 261] width 969 height 51
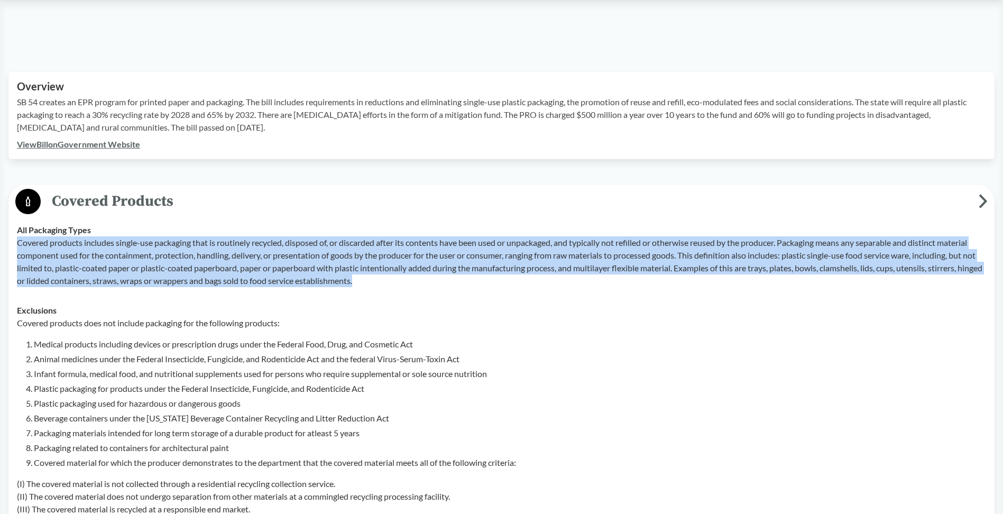
click at [136, 241] on p "Covered products includes single-use packaging that is routinely recycled, disp…" at bounding box center [501, 261] width 969 height 51
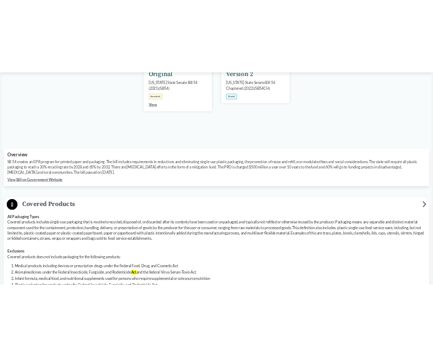
scroll to position [212, 0]
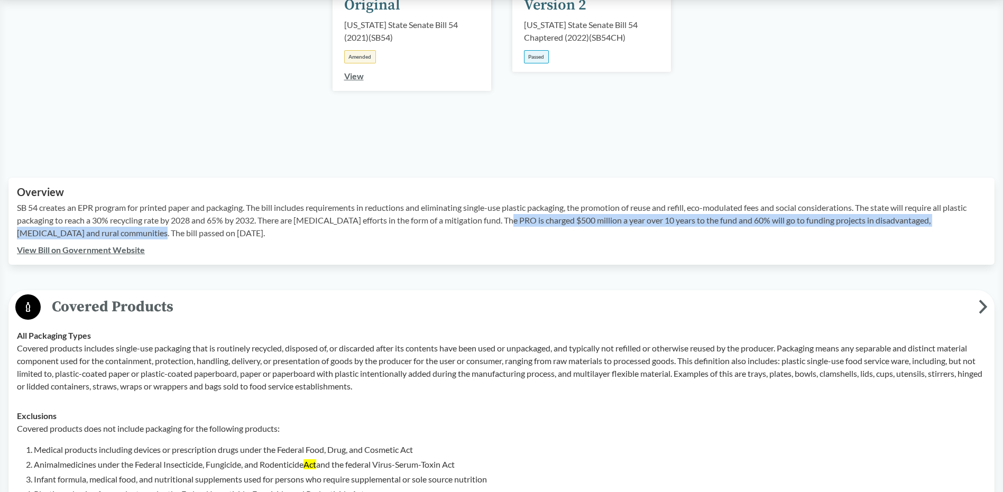
drag, startPoint x: 503, startPoint y: 220, endPoint x: 100, endPoint y: 238, distance: 402.8
click at [100, 238] on p "SB 54 creates an EPR program for printed paper and packaging. The bill includes…" at bounding box center [501, 220] width 969 height 38
drag, startPoint x: 100, startPoint y: 238, endPoint x: 89, endPoint y: 234, distance: 12.4
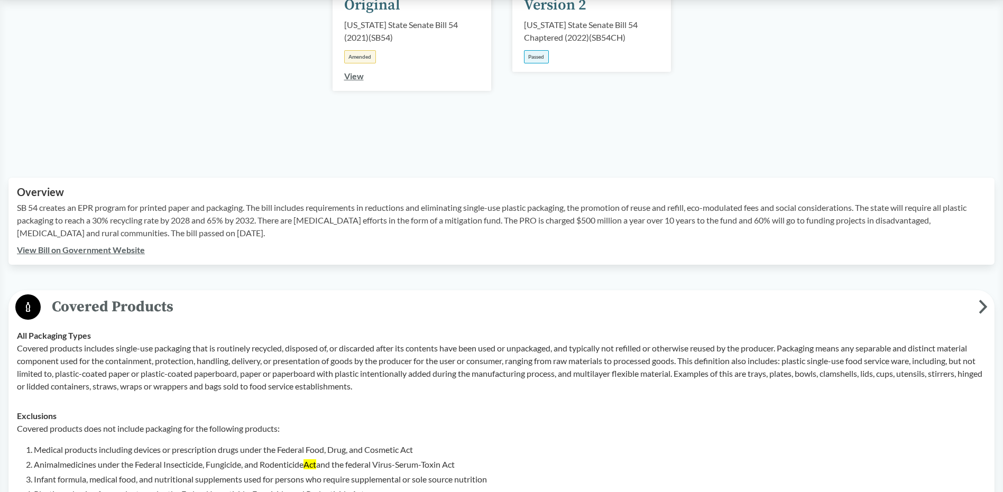
drag, startPoint x: 89, startPoint y: 234, endPoint x: 523, endPoint y: 284, distance: 437.0
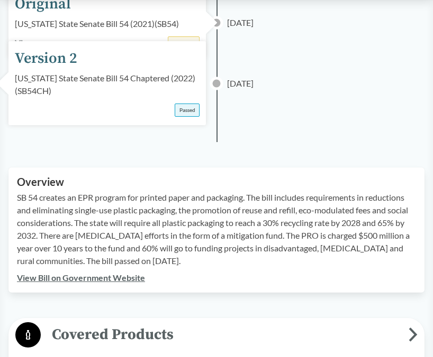
drag, startPoint x: 281, startPoint y: 236, endPoint x: 282, endPoint y: 255, distance: 19.1
click at [282, 255] on p "SB 54 creates an EPR program for printed paper and packaging. The bill includes…" at bounding box center [216, 229] width 399 height 76
drag, startPoint x: 224, startPoint y: 248, endPoint x: 215, endPoint y: 248, distance: 9.0
click at [224, 248] on p "SB 54 creates an EPR program for printed paper and packaging. The bill includes…" at bounding box center [216, 229] width 399 height 76
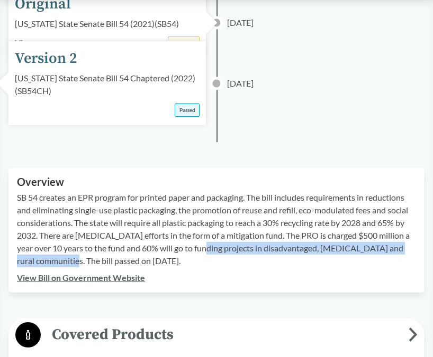
drag, startPoint x: 196, startPoint y: 249, endPoint x: 65, endPoint y: 261, distance: 132.2
click at [65, 261] on p "SB 54 creates an EPR program for printed paper and packaging. The bill includes…" at bounding box center [216, 229] width 399 height 76
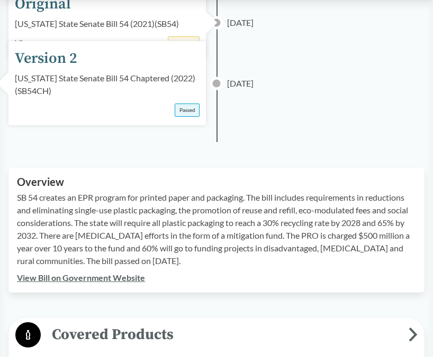
click at [147, 249] on p "SB 54 creates an EPR program for printed paper and packaging. The bill includes…" at bounding box center [216, 229] width 399 height 76
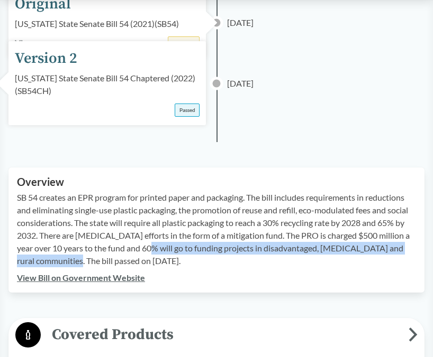
drag, startPoint x: 142, startPoint y: 249, endPoint x: 67, endPoint y: 264, distance: 76.6
click at [67, 264] on p "SB 54 creates an EPR program for printed paper and packaging. The bill includes…" at bounding box center [216, 229] width 399 height 76
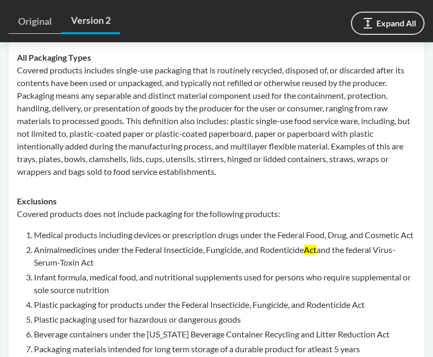
scroll to position [529, 0]
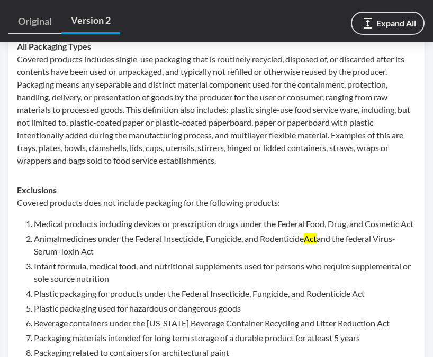
click at [313, 244] on msreadoutspan "Act" at bounding box center [310, 239] width 13 height 10
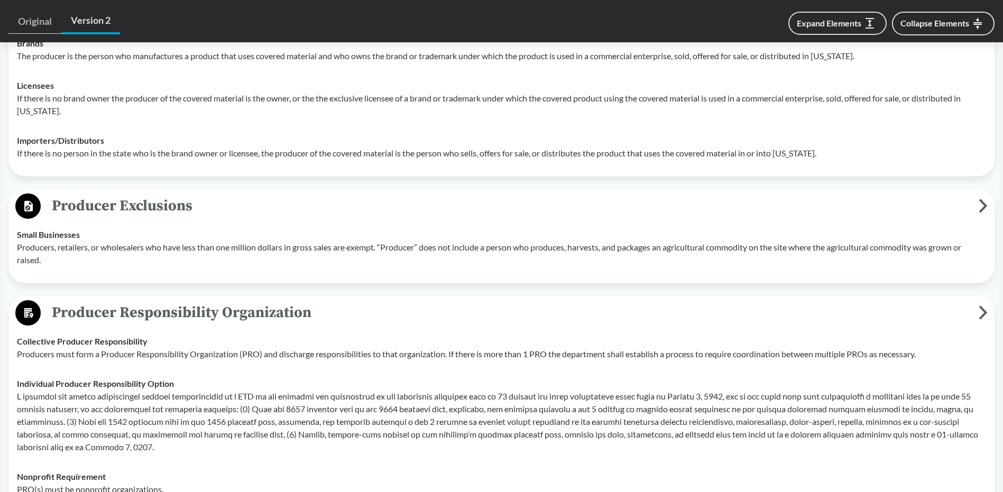
scroll to position [899, 0]
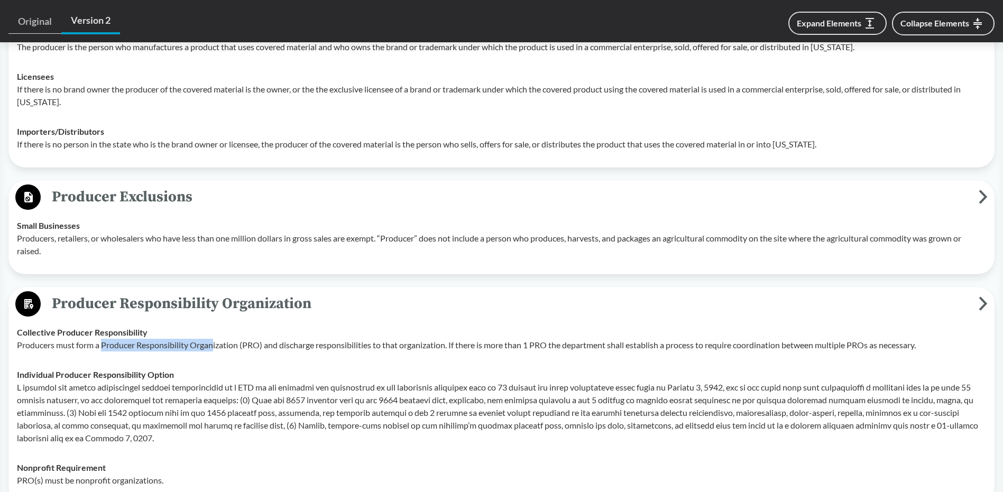
drag, startPoint x: 104, startPoint y: 343, endPoint x: 214, endPoint y: 343, distance: 110.5
click at [214, 343] on p "Producers must form a Producer Responsibility Organization (PRO) and discharge …" at bounding box center [501, 345] width 969 height 13
click at [215, 343] on p "Producers must form a Producer Responsibility Organization (PRO) and discharge …" at bounding box center [501, 345] width 969 height 13
click at [39, 344] on p "Producers must form a Producer Responsibility Organization (PRO) and discharge …" at bounding box center [501, 345] width 969 height 13
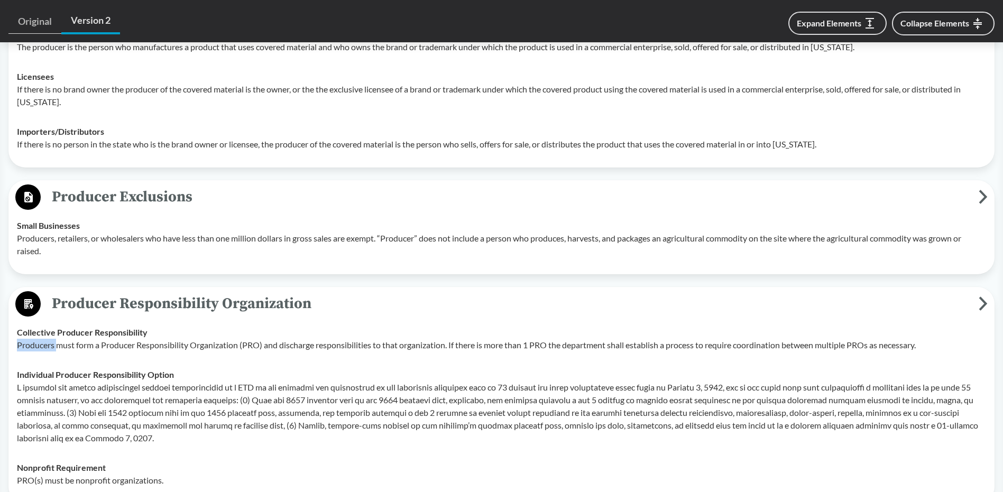
click at [39, 344] on p "Producers must form a Producer Responsibility Organization (PRO) and discharge …" at bounding box center [501, 345] width 969 height 13
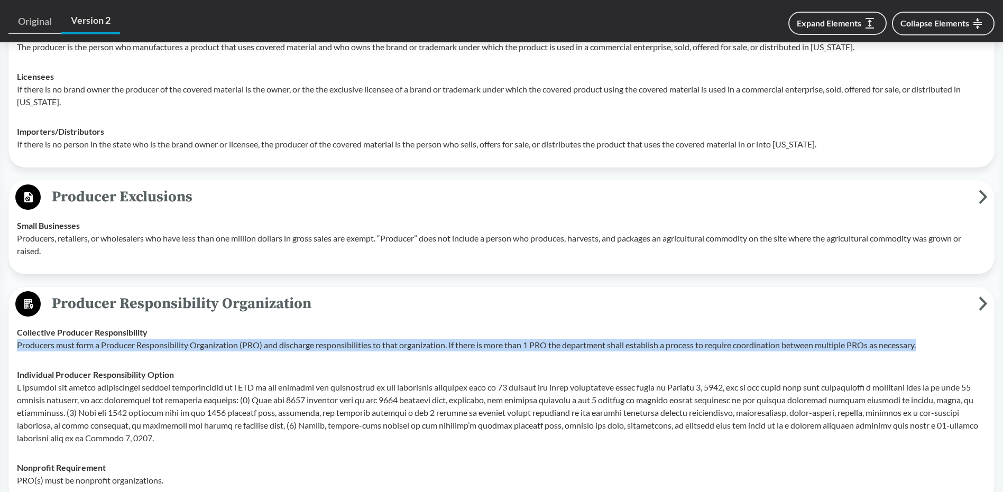
click at [39, 344] on p "Producers must form a Producer Responsibility Organization (PRO) and discharge …" at bounding box center [501, 345] width 969 height 13
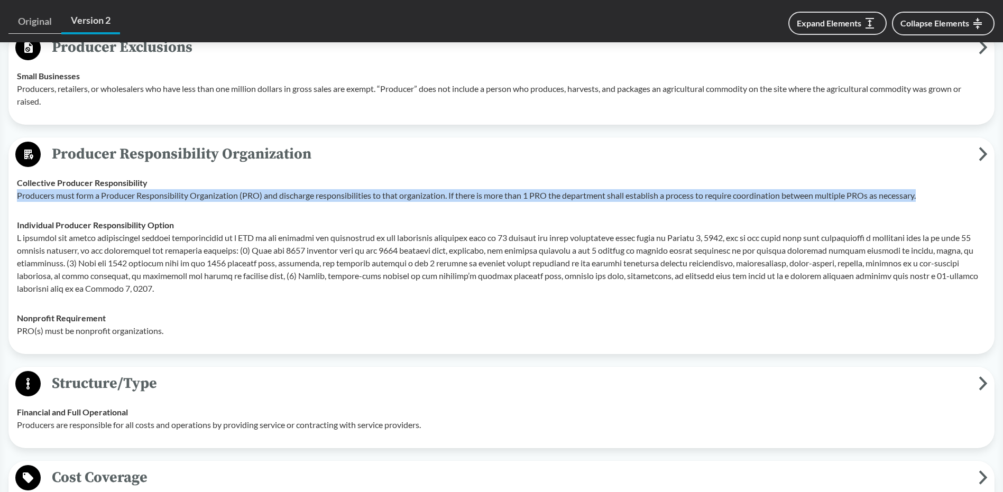
scroll to position [1058, 0]
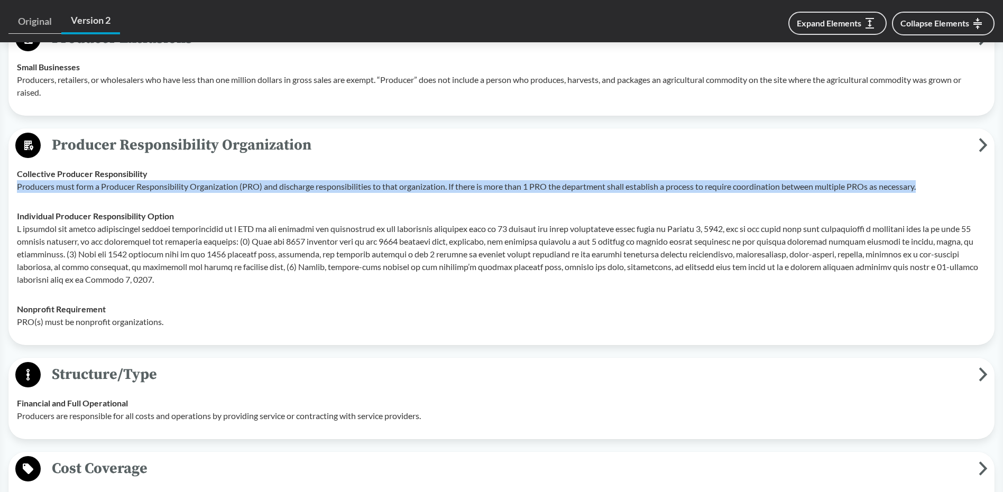
click at [183, 187] on p "Producers must form a Producer Responsibility Organization (PRO) and discharge …" at bounding box center [501, 186] width 969 height 13
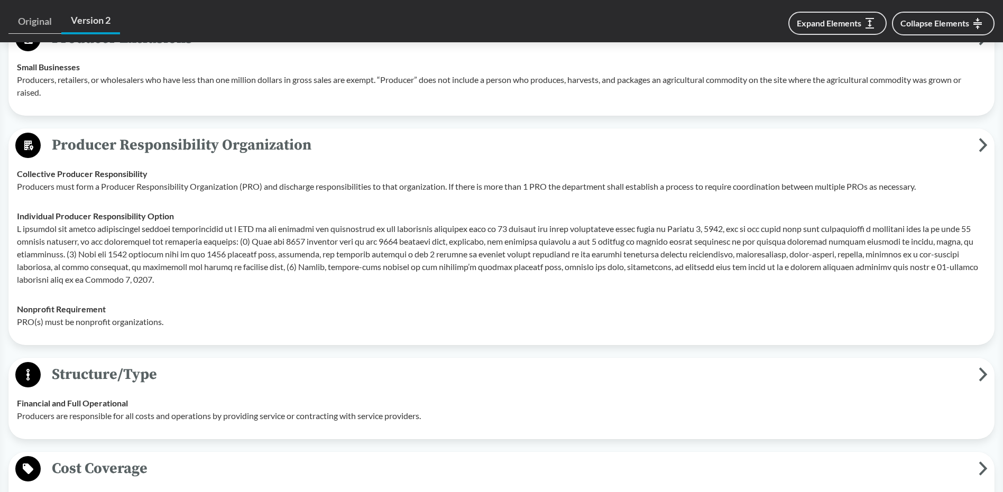
drag, startPoint x: 29, startPoint y: 187, endPoint x: 39, endPoint y: 185, distance: 10.2
click at [29, 187] on p "Producers must form a Producer Responsibility Organization (PRO) and discharge …" at bounding box center [501, 186] width 969 height 13
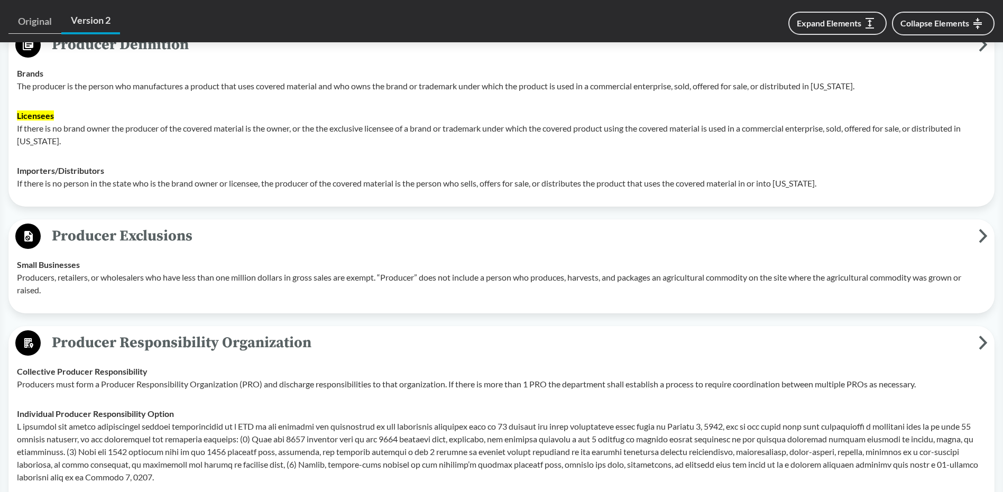
scroll to position [883, 0]
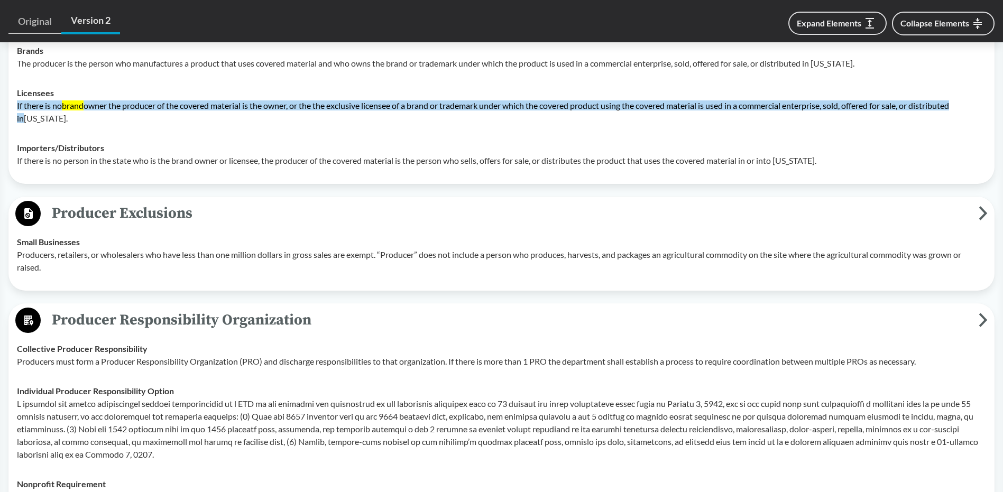
click at [34, 363] on p "Producers must form a Producer Responsibility Organization (PRO) and discharge …" at bounding box center [501, 361] width 969 height 13
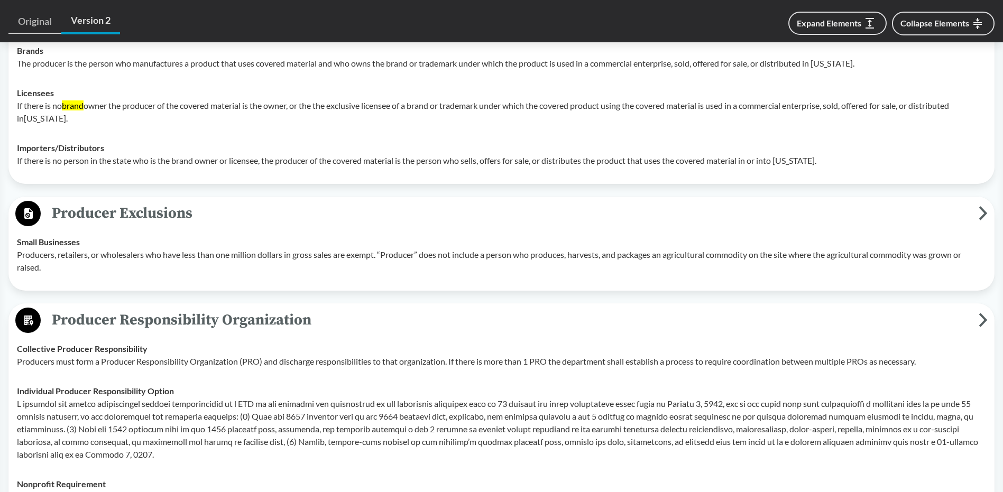
click at [40, 363] on p "Producers must form a Producer Responsibility Organization (PRO) and discharge …" at bounding box center [501, 361] width 969 height 13
click at [44, 365] on p "Producers must form a Producer Responsibility Organization (PRO) and discharge …" at bounding box center [501, 361] width 969 height 13
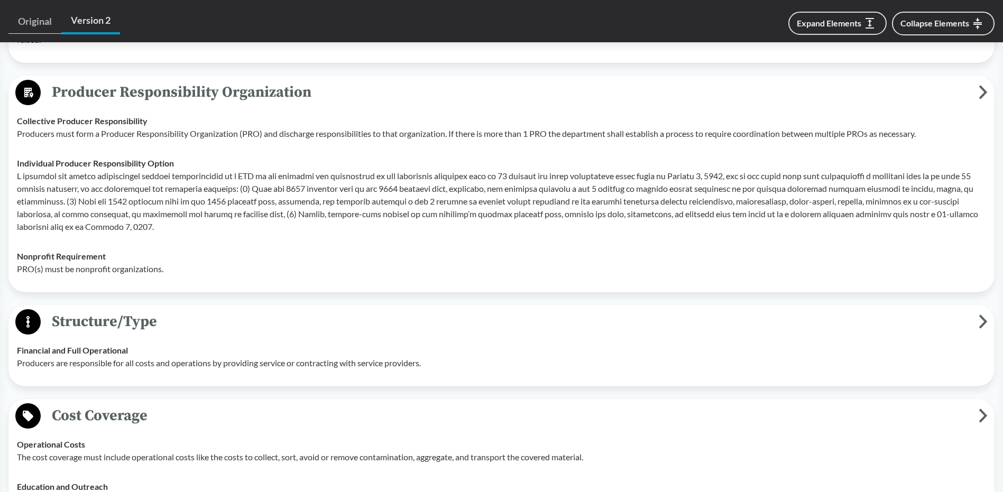
scroll to position [1428, 0]
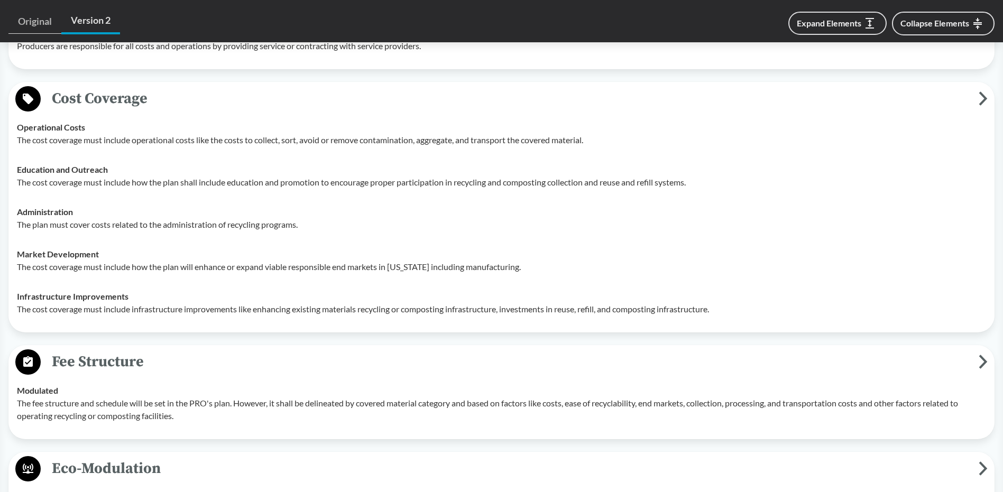
click at [59, 408] on p "The fee structure and schedule will be set in the PRO's plan. However, it shall…" at bounding box center [501, 409] width 969 height 25
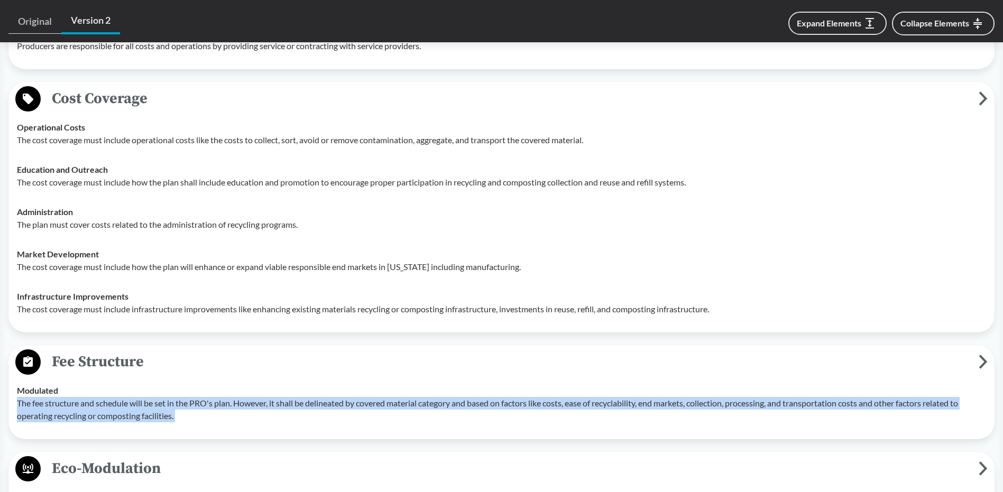
click at [59, 408] on p "The fee structure and schedule will be set in the PRO's plan. However, it shall…" at bounding box center [501, 409] width 969 height 25
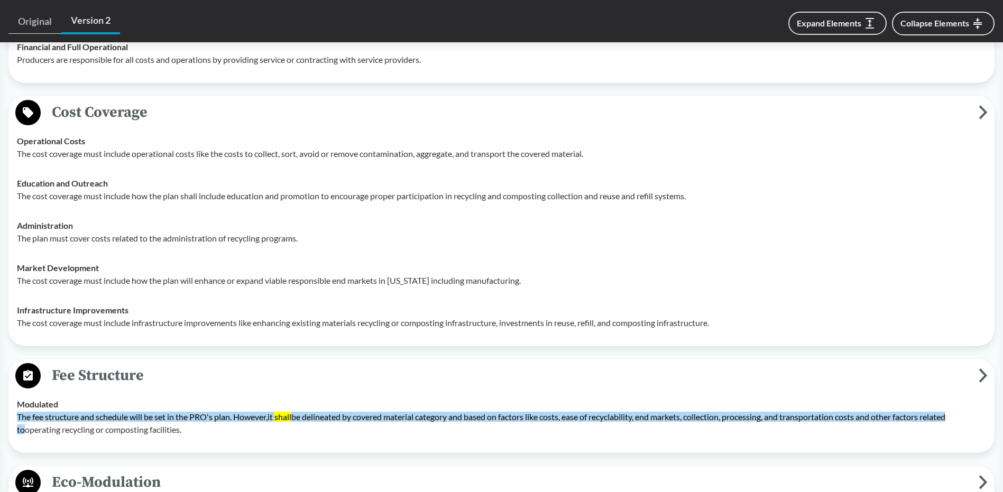
scroll to position [1375, 0]
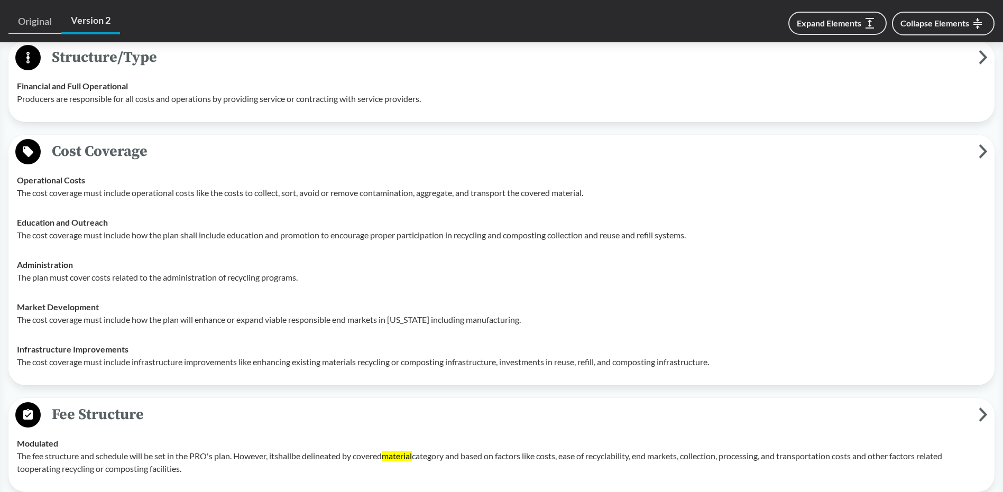
click at [58, 194] on p "The cost coverage must include operational costs like the costs to collect, sor…" at bounding box center [501, 193] width 969 height 13
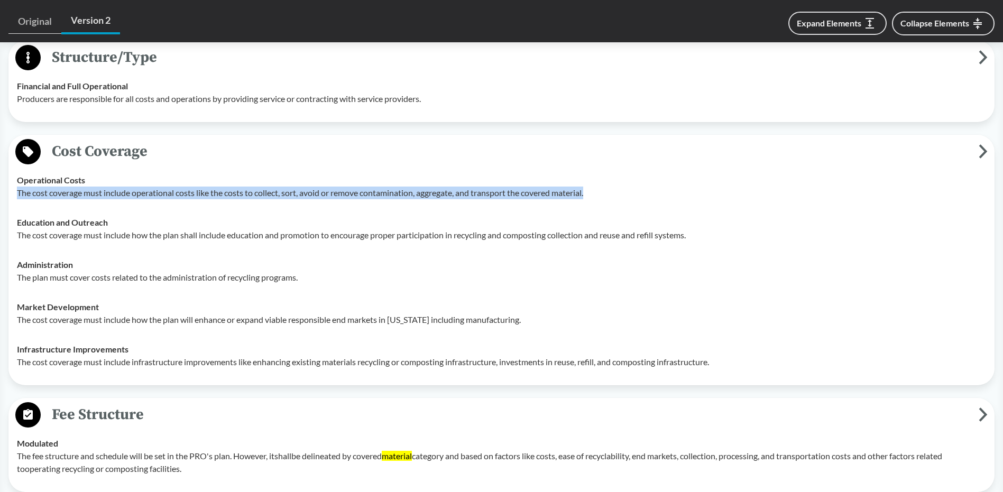
click at [58, 194] on p "The cost coverage must include operational costs like the costs to collect, sor…" at bounding box center [501, 193] width 969 height 13
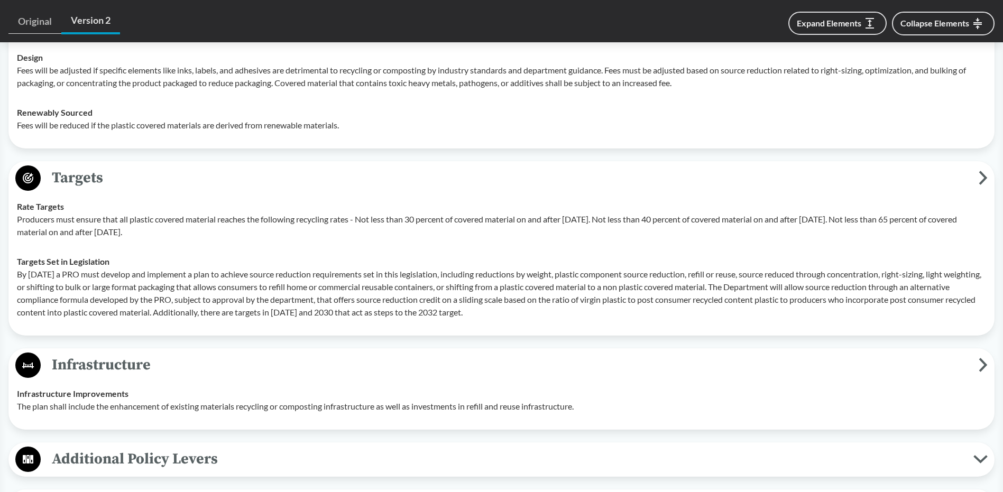
scroll to position [1956, 0]
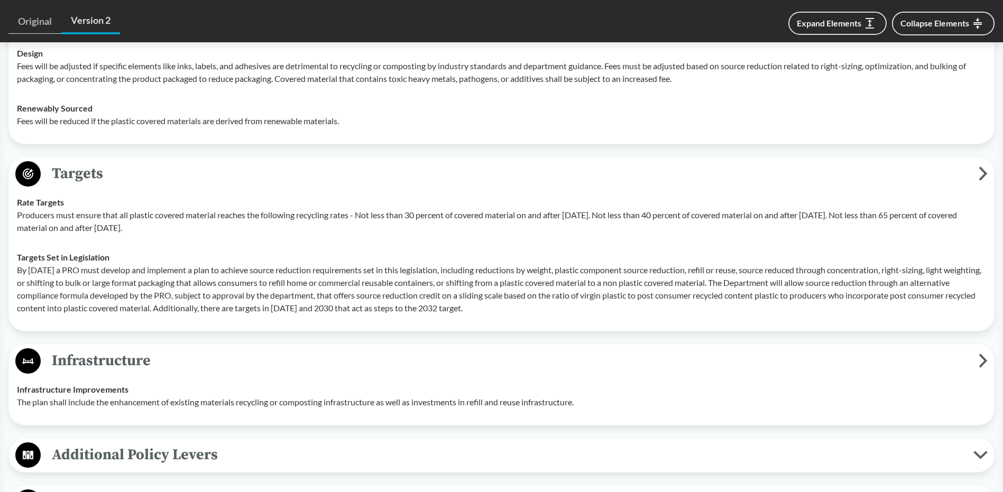
click at [105, 218] on p "Producers must ensure that all plastic covered material reaches the following r…" at bounding box center [501, 221] width 969 height 25
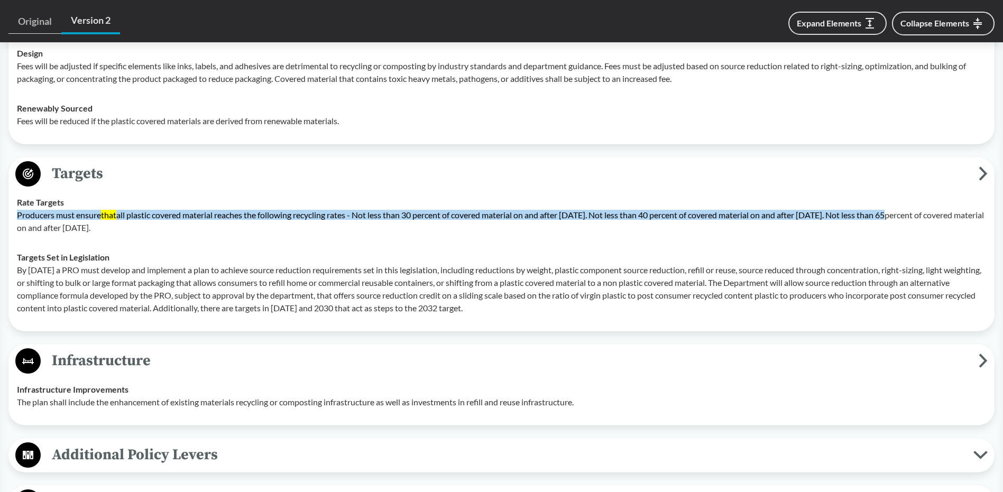
drag, startPoint x: 105, startPoint y: 218, endPoint x: 35, endPoint y: 215, distance: 69.3
click at [35, 215] on msreadoutspan "Producers must ensure that all plastic covered material reaches the following r…" at bounding box center [451, 215] width 868 height 10
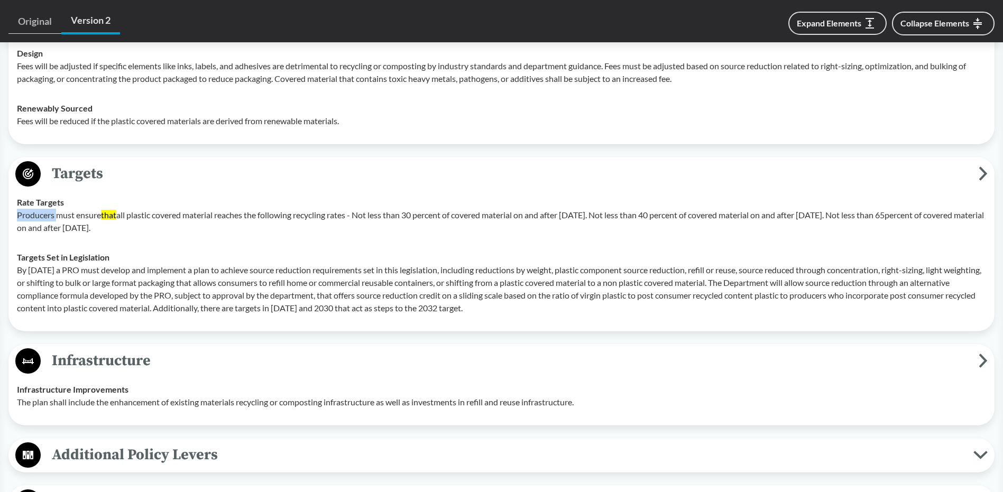
click at [35, 215] on msreadoutspan "Producers must ensure that all plastic covered material reaches the following r…" at bounding box center [451, 215] width 868 height 10
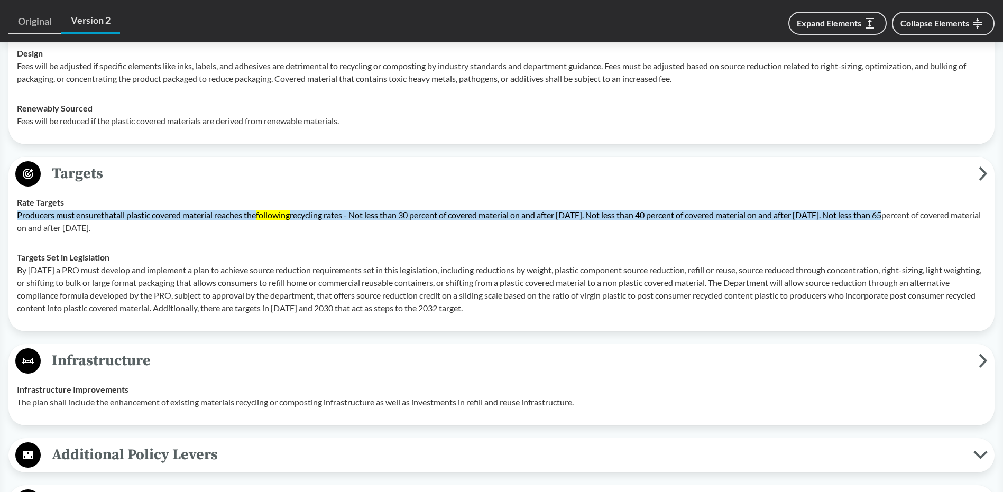
drag, startPoint x: 35, startPoint y: 215, endPoint x: 115, endPoint y: 222, distance: 80.1
click at [115, 222] on p "Producers must ensure that all plastic covered material reaches the following r…" at bounding box center [501, 221] width 969 height 25
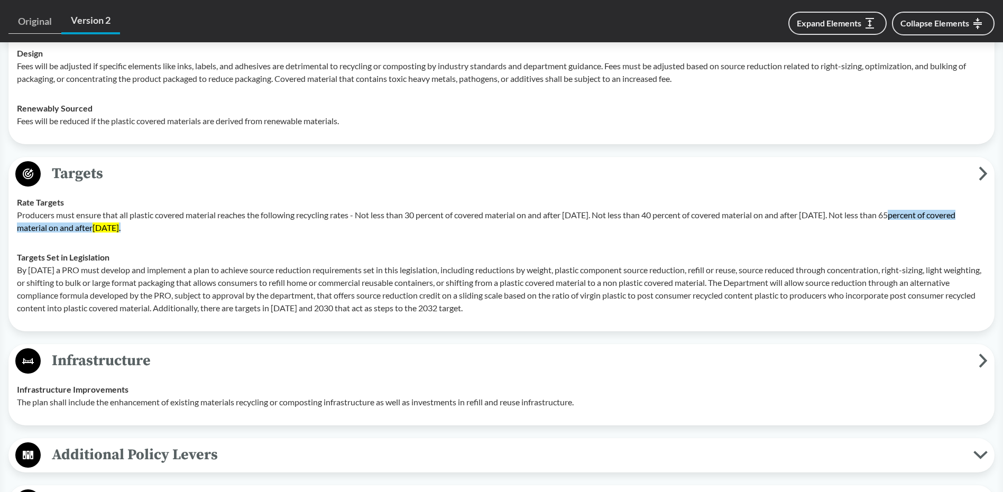
click at [362, 213] on p "Producers must ensure that all plastic covered material reaches the following r…" at bounding box center [501, 221] width 969 height 25
click at [372, 212] on p "Producers must ensure that all plastic covered material reaches the following r…" at bounding box center [501, 221] width 969 height 25
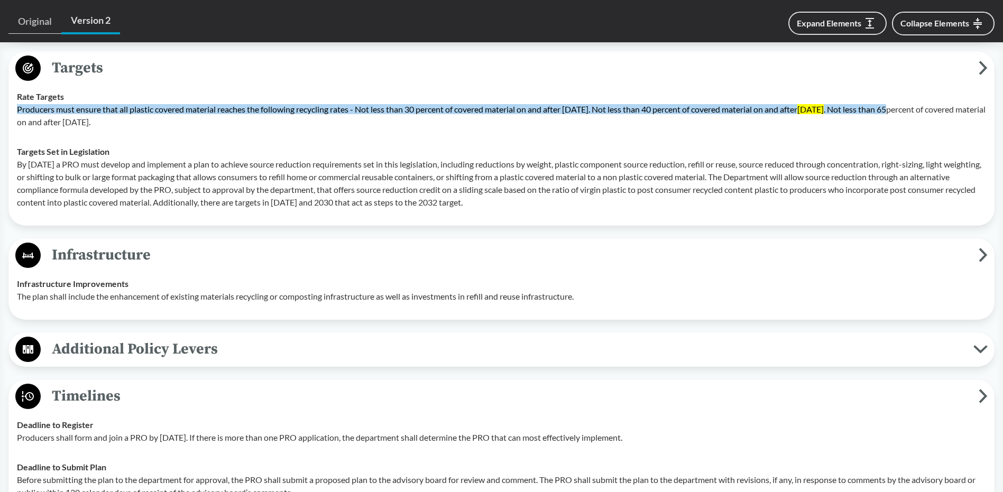
scroll to position [2115, 0]
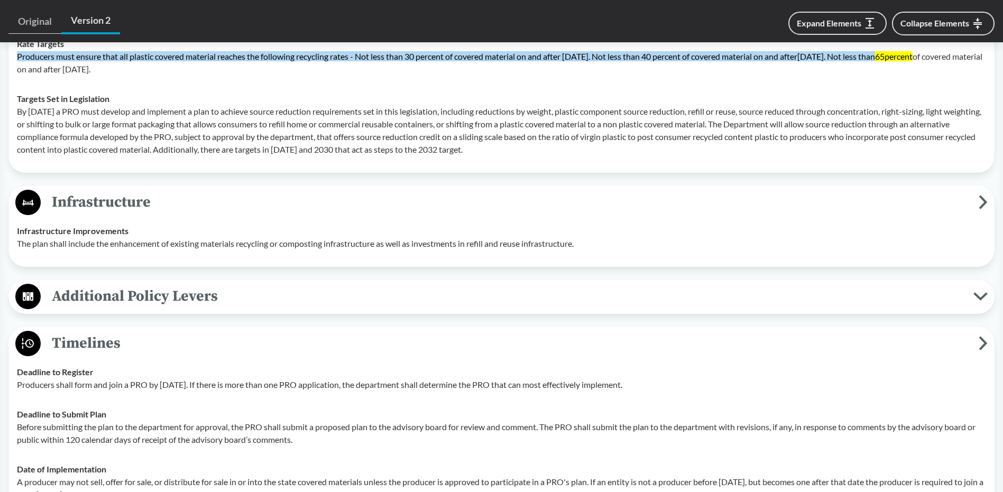
click at [315, 297] on span "Additional Policy Levers" at bounding box center [507, 296] width 933 height 24
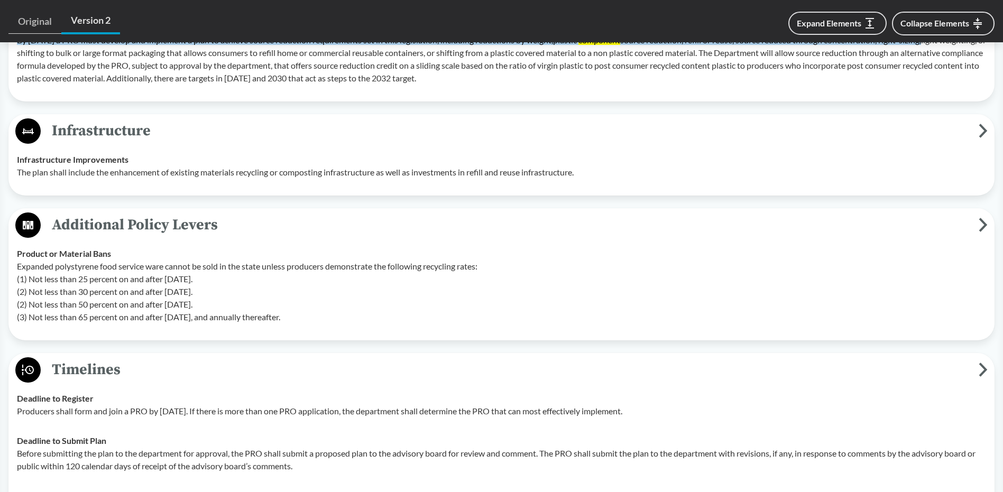
scroll to position [1975, 0]
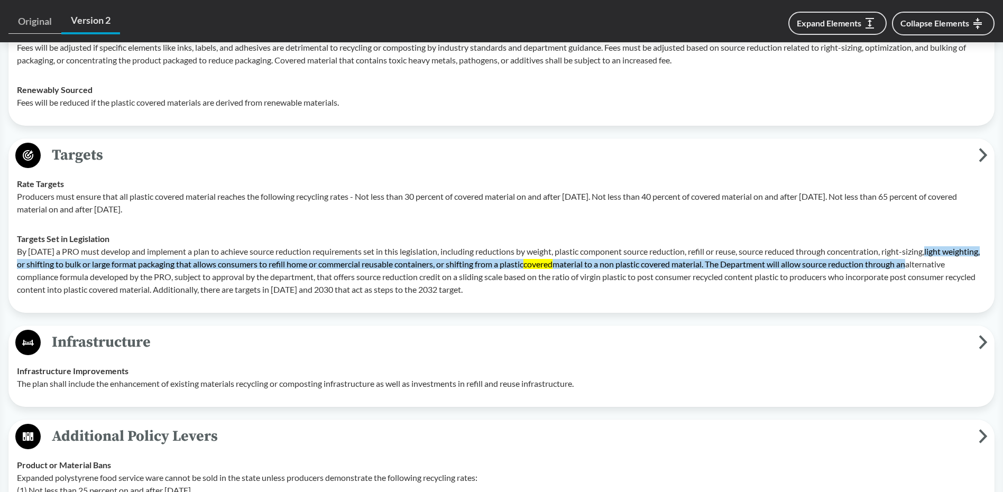
click at [21, 247] on p "By [DATE] a PRO must develop and implement a plan to achieve source reduction r…" at bounding box center [501, 270] width 969 height 51
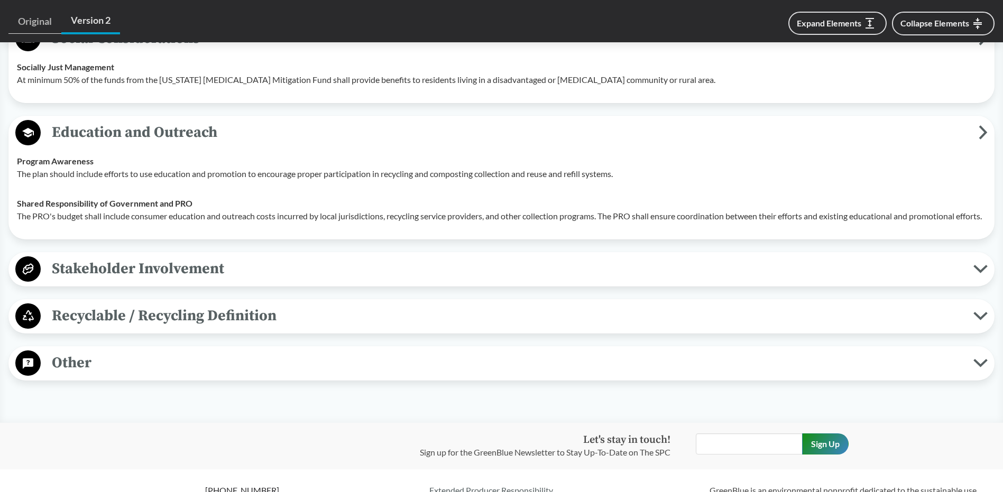
scroll to position [3085, 0]
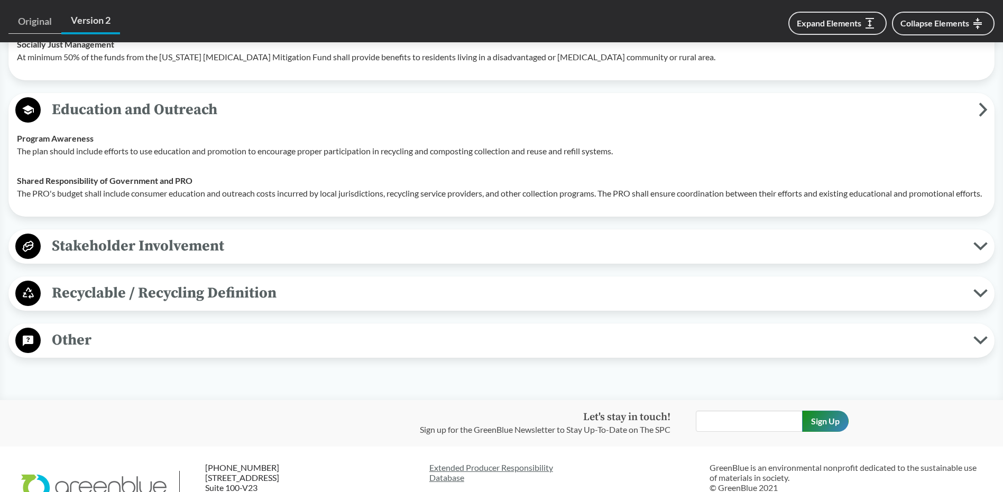
click at [71, 258] on span "Stakeholder Involvement" at bounding box center [507, 246] width 933 height 24
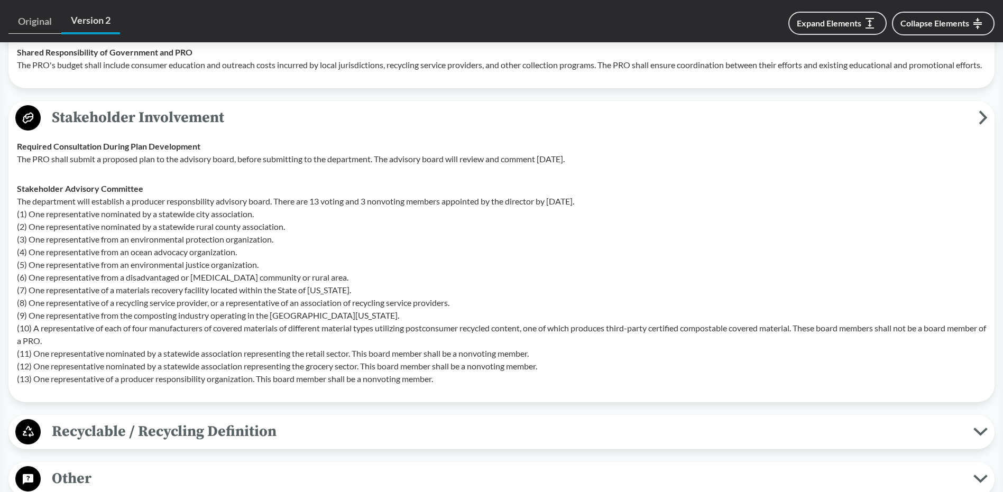
scroll to position [3244, 0]
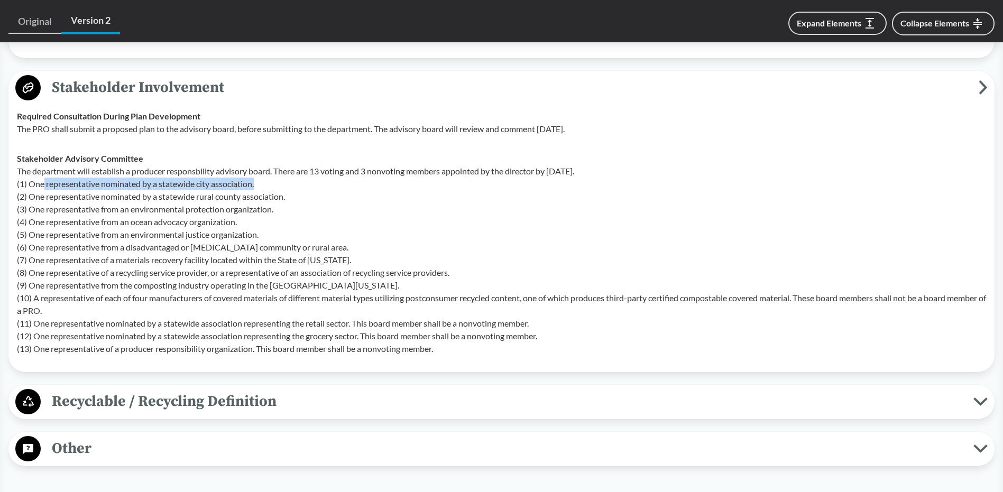
drag, startPoint x: 111, startPoint y: 199, endPoint x: 270, endPoint y: 202, distance: 159.7
click at [270, 202] on p "The department will establish a producer responsbility advisory board. There ar…" at bounding box center [501, 260] width 969 height 190
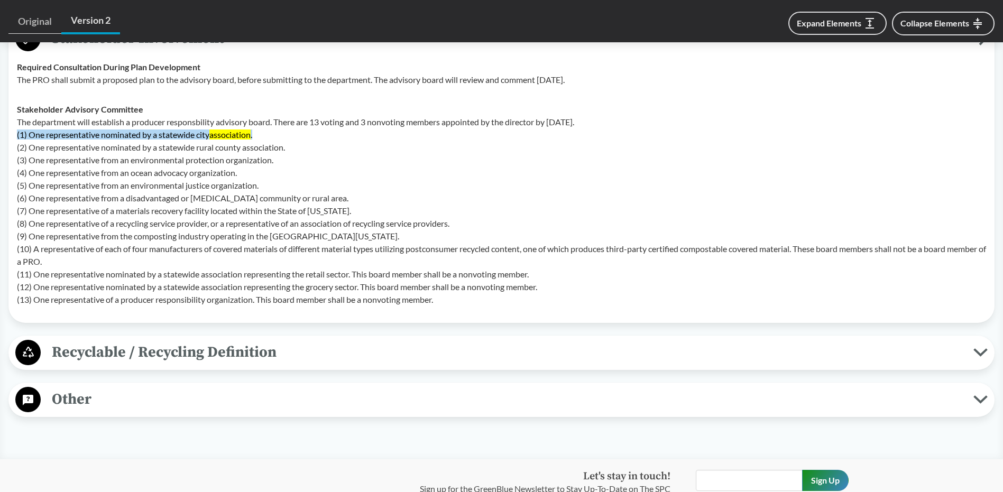
scroll to position [3350, 0]
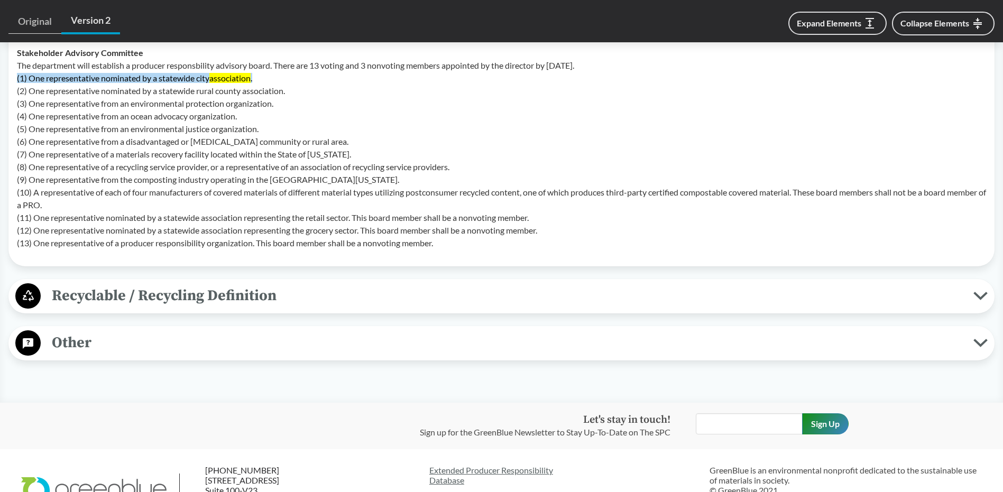
click at [100, 302] on span "Recyclable / Recycling Definition" at bounding box center [507, 296] width 933 height 24
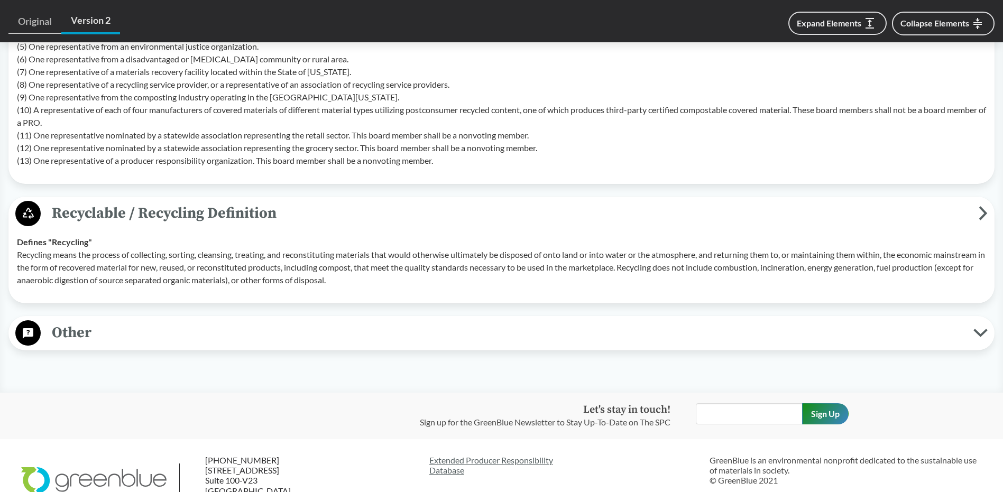
scroll to position [3455, 0]
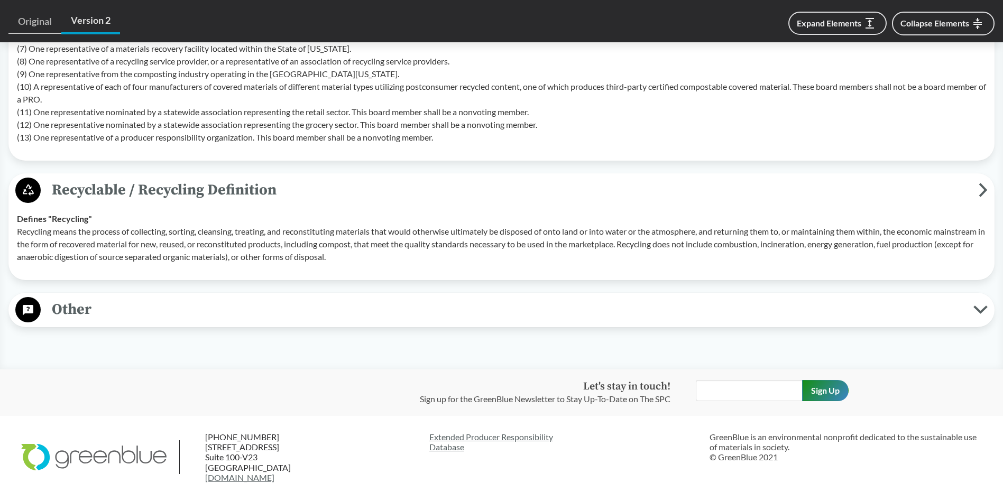
click at [82, 313] on span "Other" at bounding box center [507, 310] width 933 height 24
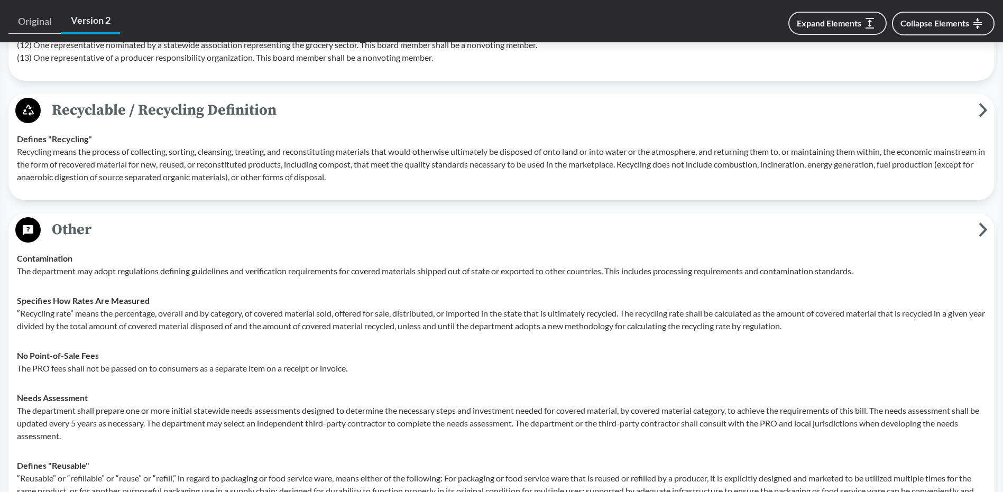
scroll to position [3561, 0]
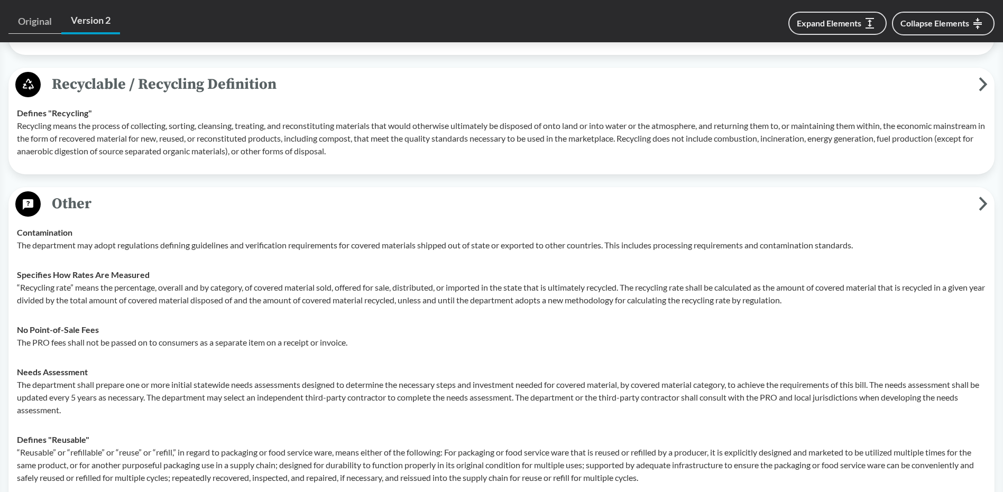
click at [21, 252] on p "The department may adopt regulations defining guidelines and verification requi…" at bounding box center [501, 245] width 969 height 13
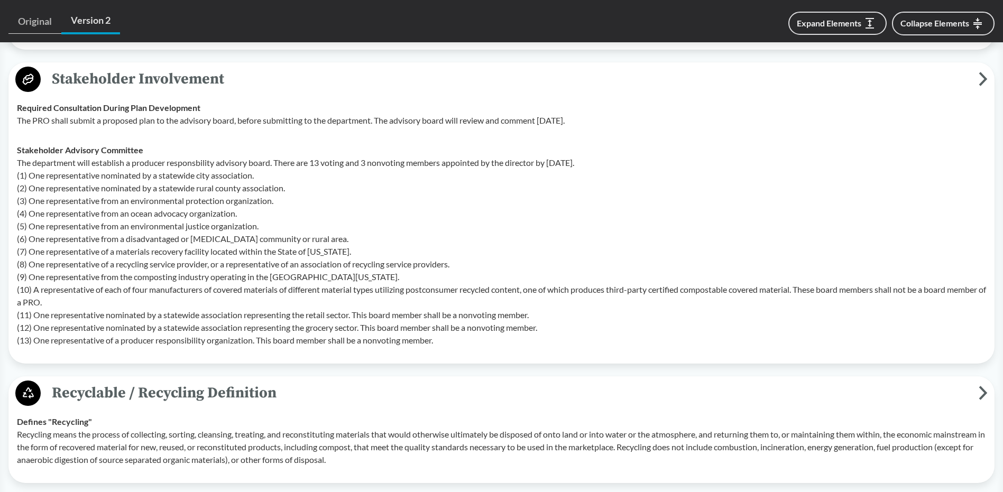
scroll to position [3244, 0]
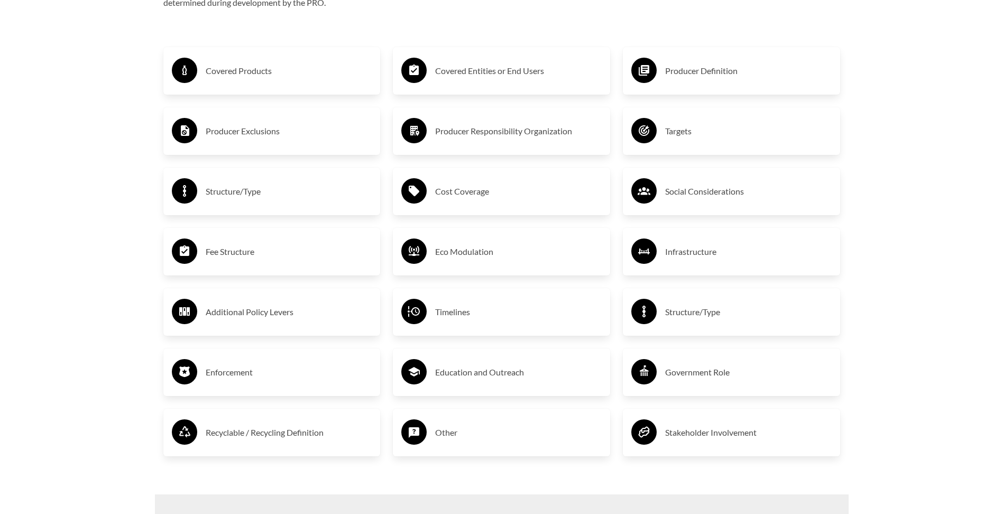
scroll to position [2009, 0]
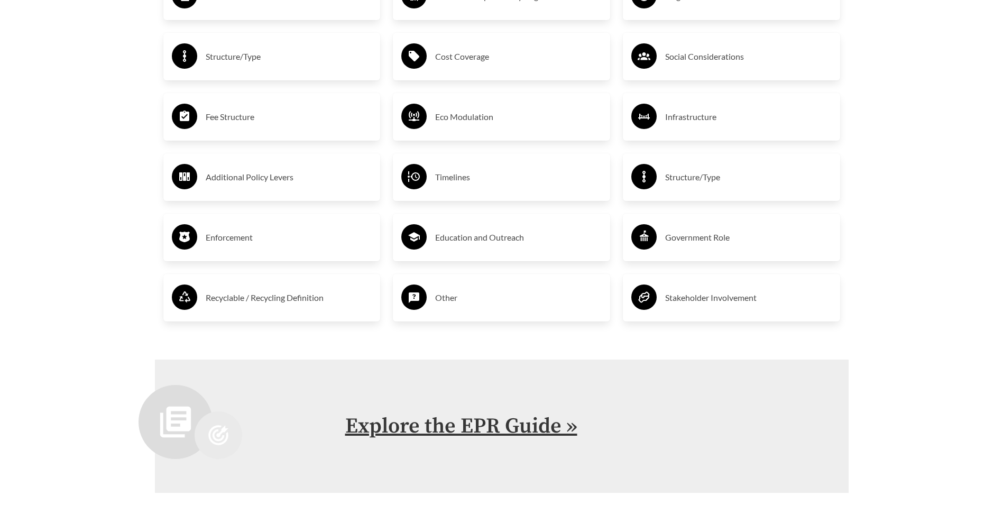
click at [518, 418] on link "Explore the EPR Guide »" at bounding box center [461, 426] width 232 height 26
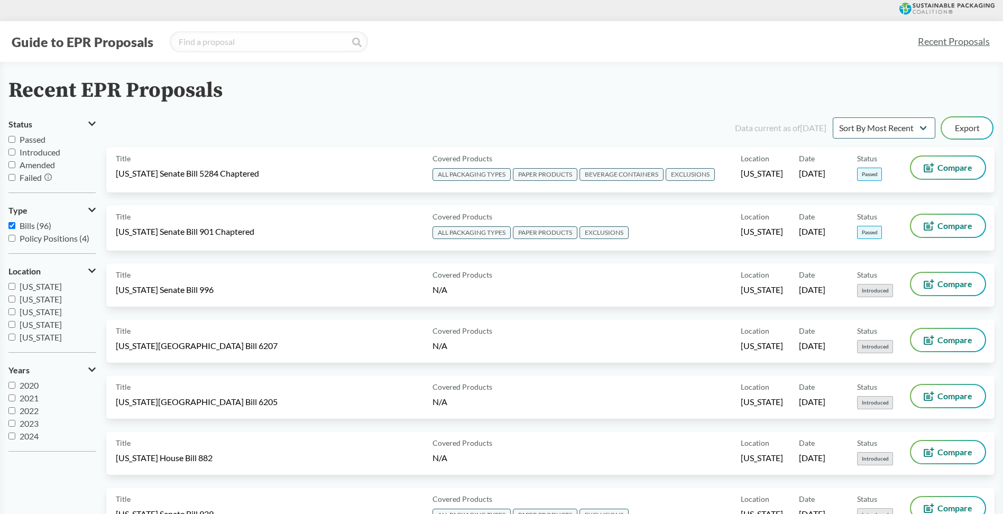
click at [11, 139] on input "Passed" at bounding box center [11, 139] width 7 height 7
checkbox input "true"
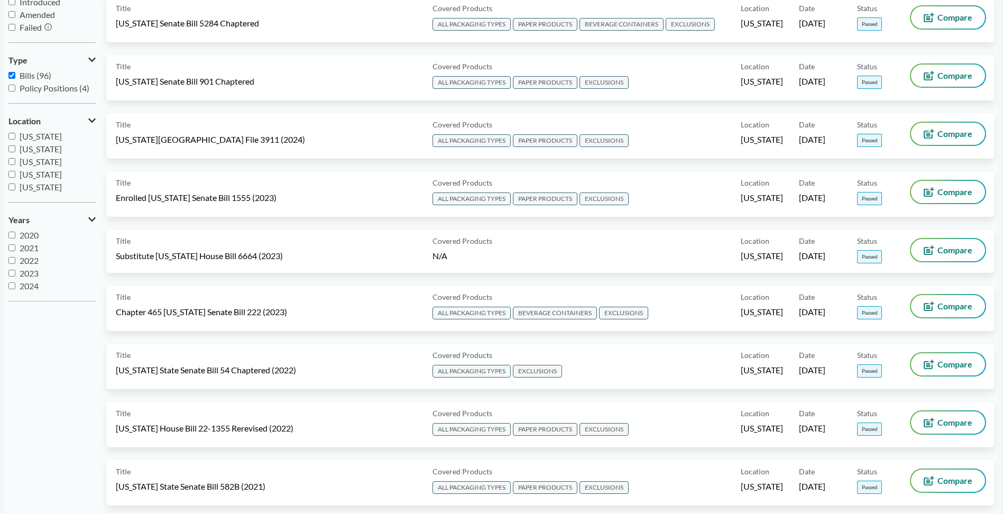
scroll to position [159, 0]
